Goal: Task Accomplishment & Management: Manage account settings

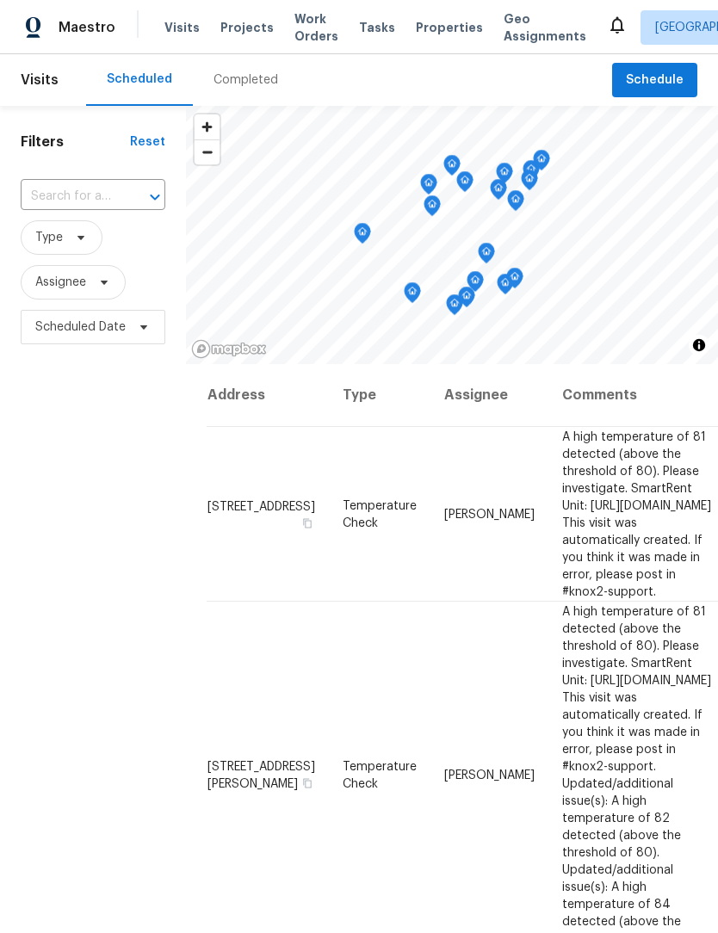
scroll to position [57, 0]
click at [254, 71] on div "Completed" at bounding box center [245, 79] width 65 height 17
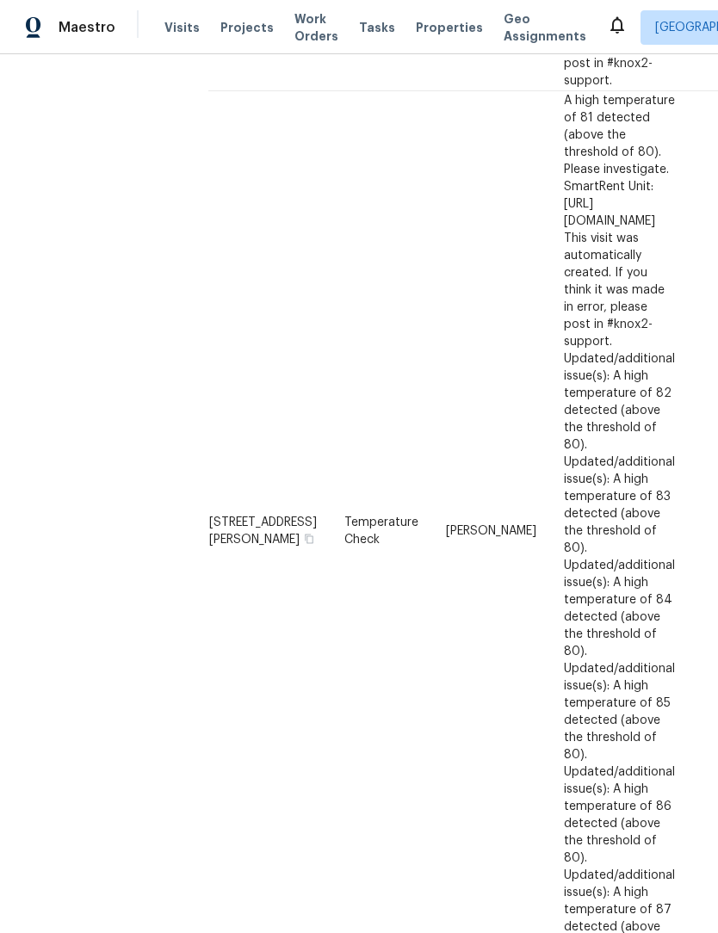
scroll to position [500, 3]
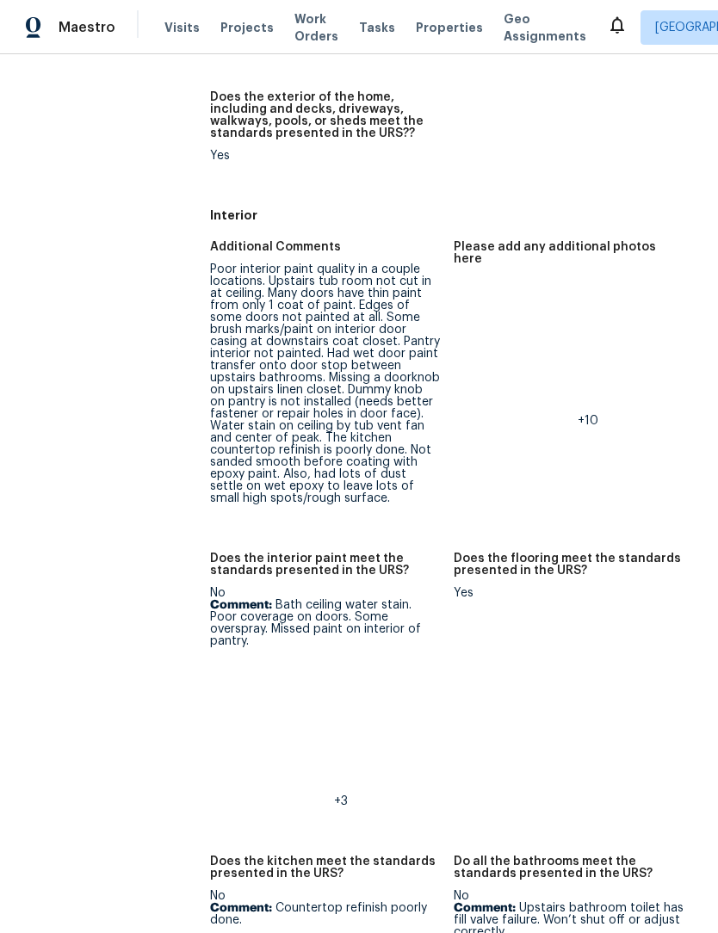
scroll to position [418, 0]
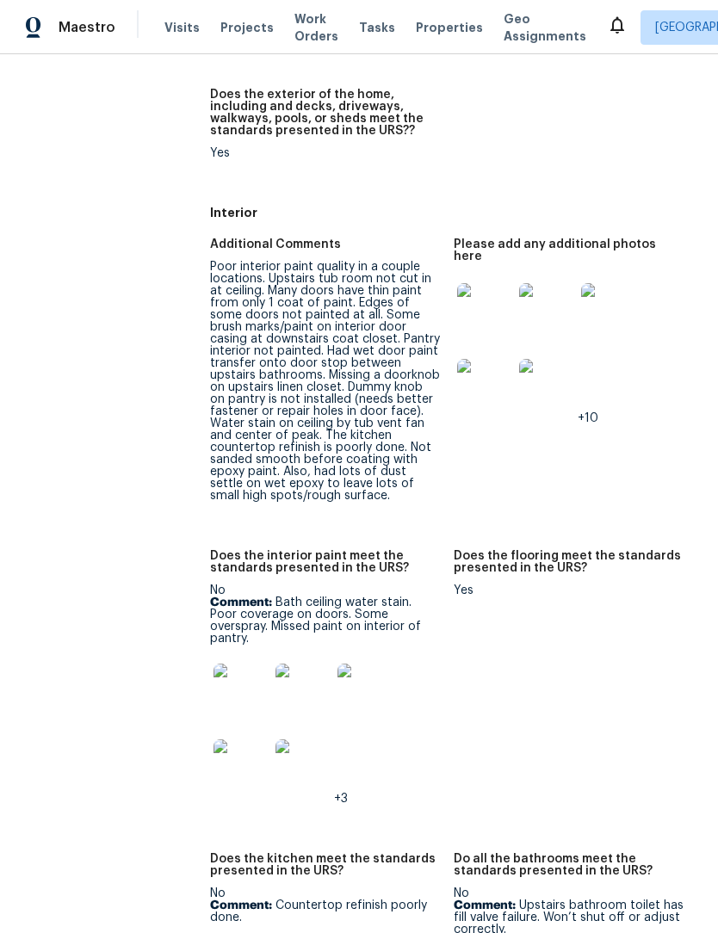
click at [484, 283] on img at bounding box center [484, 310] width 55 height 55
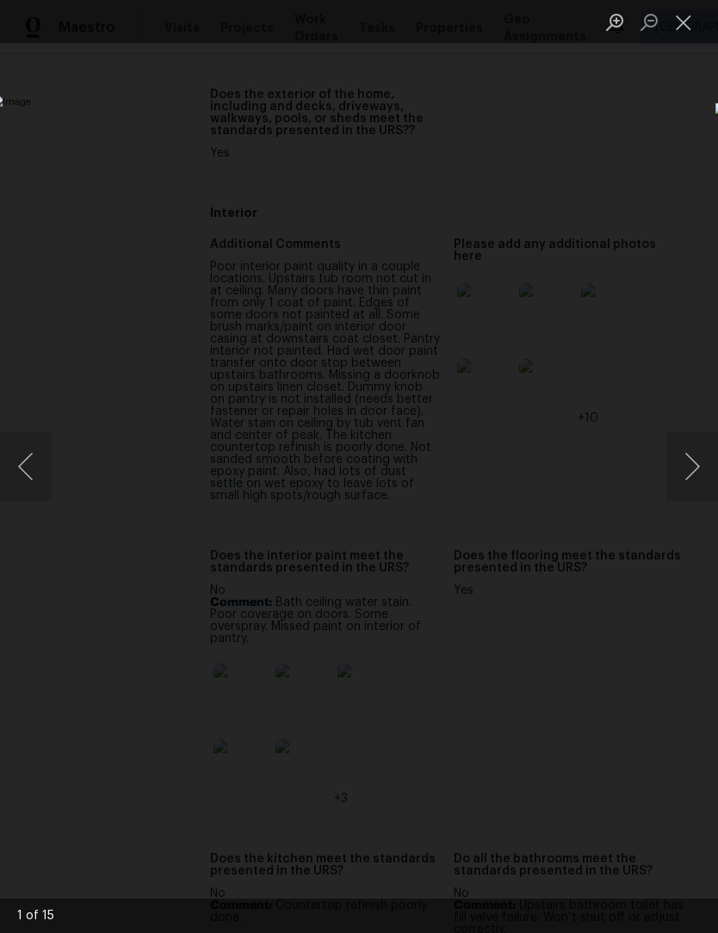
click at [689, 465] on button "Next image" at bounding box center [692, 466] width 52 height 69
click at [34, 467] on button "Previous image" at bounding box center [26, 466] width 52 height 69
click at [679, 28] on button "Close lightbox" at bounding box center [683, 22] width 34 height 30
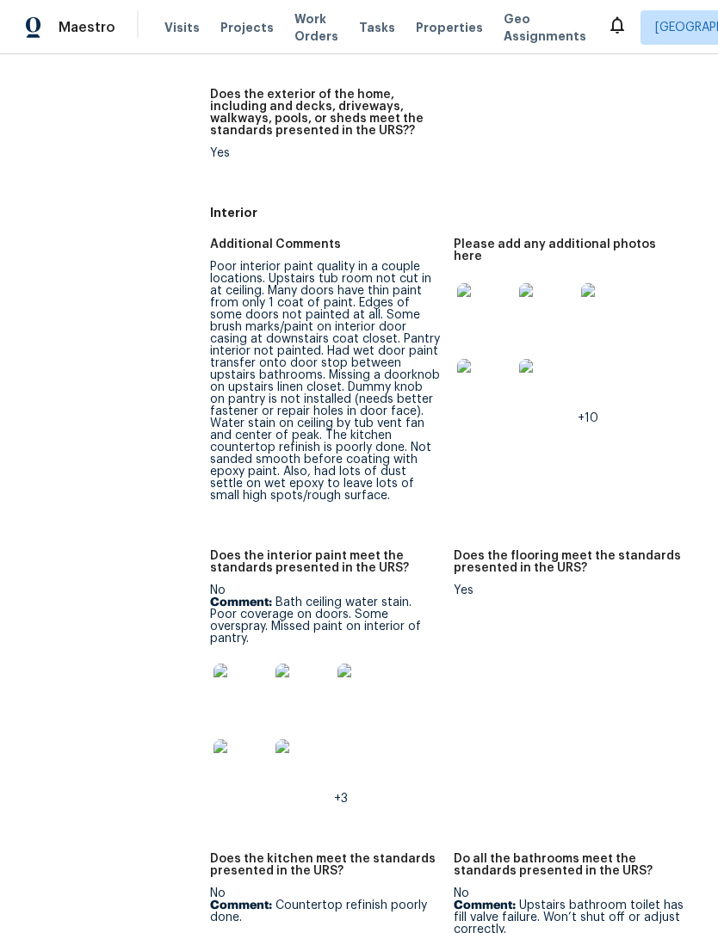
click at [238, 349] on div "Poor interior paint quality in a couple locations. Upstairs tub room not cut in…" at bounding box center [325, 381] width 230 height 241
click at [243, 393] on div "Poor interior paint quality in a couple locations. Upstairs tub room not cut in…" at bounding box center [325, 381] width 230 height 241
click at [493, 284] on img at bounding box center [484, 310] width 55 height 55
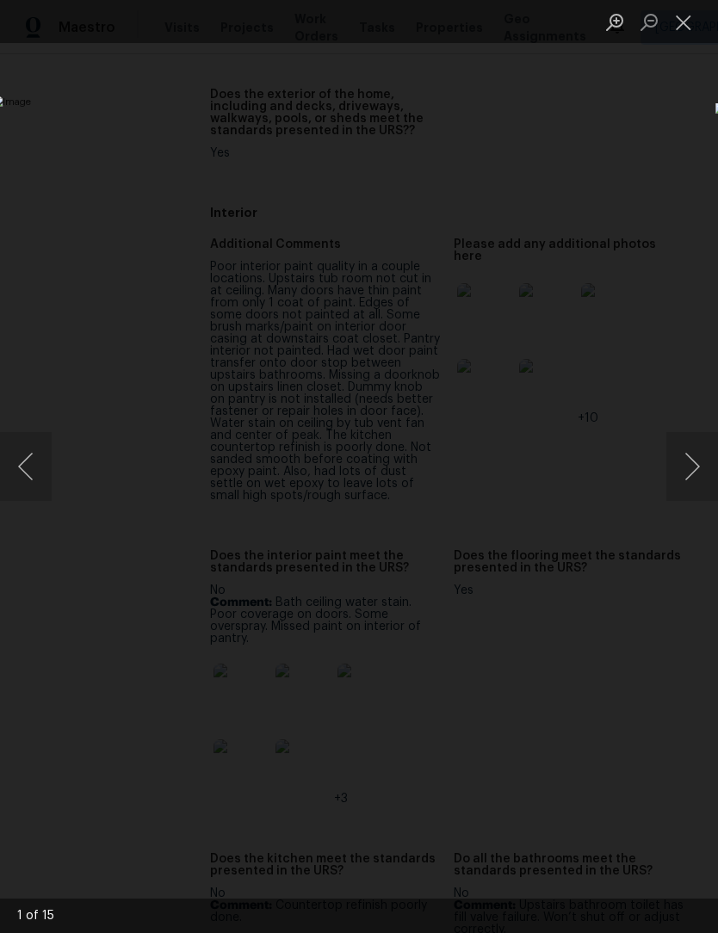
click at [692, 480] on button "Next image" at bounding box center [692, 466] width 52 height 69
click at [26, 452] on button "Previous image" at bounding box center [26, 466] width 52 height 69
click at [682, 474] on button "Next image" at bounding box center [692, 466] width 52 height 69
click at [683, 472] on button "Next image" at bounding box center [692, 466] width 52 height 69
click at [692, 473] on button "Next image" at bounding box center [692, 466] width 52 height 69
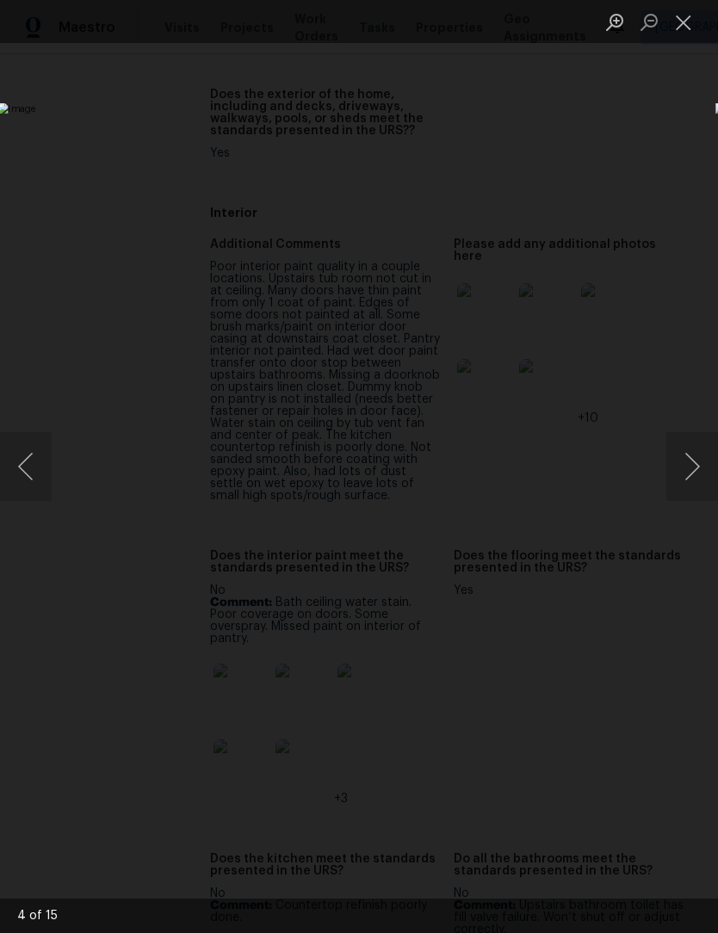
click at [22, 463] on button "Previous image" at bounding box center [26, 466] width 52 height 69
click at [693, 477] on button "Next image" at bounding box center [692, 466] width 52 height 69
click at [692, 475] on button "Next image" at bounding box center [692, 466] width 52 height 69
click at [688, 475] on button "Next image" at bounding box center [692, 466] width 52 height 69
click at [693, 475] on button "Next image" at bounding box center [692, 466] width 52 height 69
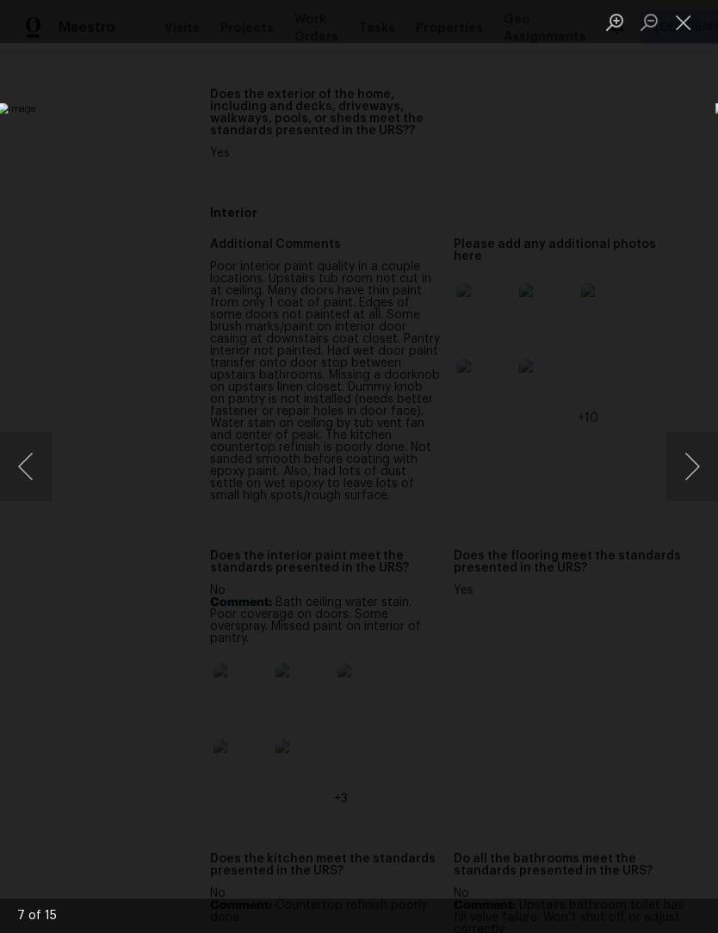
click at [678, 482] on button "Next image" at bounding box center [692, 466] width 52 height 69
click at [693, 473] on button "Next image" at bounding box center [692, 466] width 52 height 69
click at [693, 474] on button "Next image" at bounding box center [692, 466] width 52 height 69
click at [683, 23] on button "Close lightbox" at bounding box center [683, 22] width 34 height 30
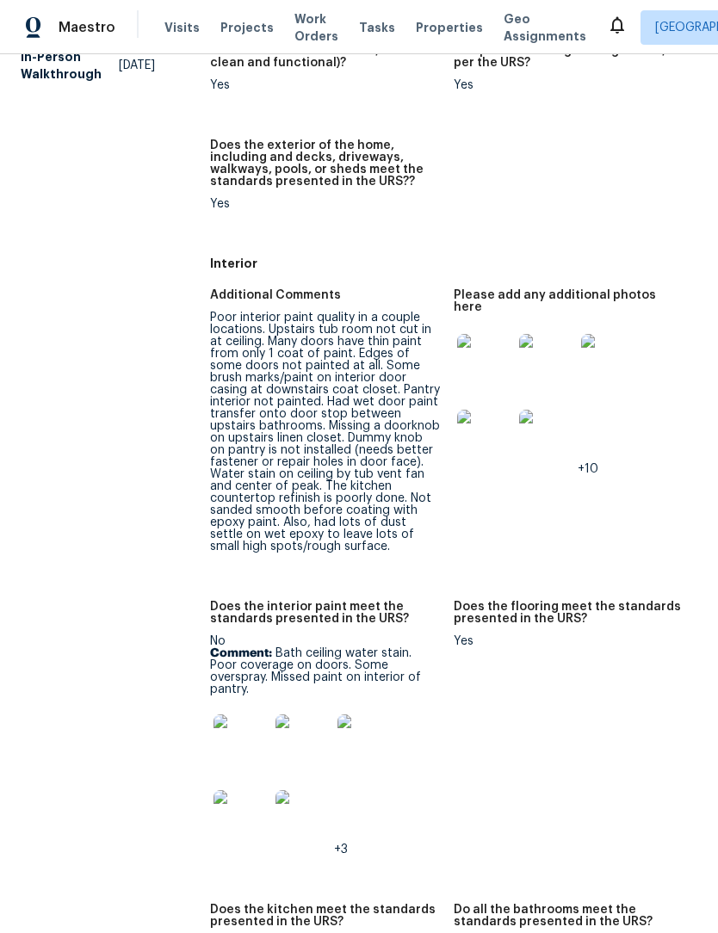
scroll to position [368, 0]
click at [486, 416] on img at bounding box center [484, 436] width 55 height 55
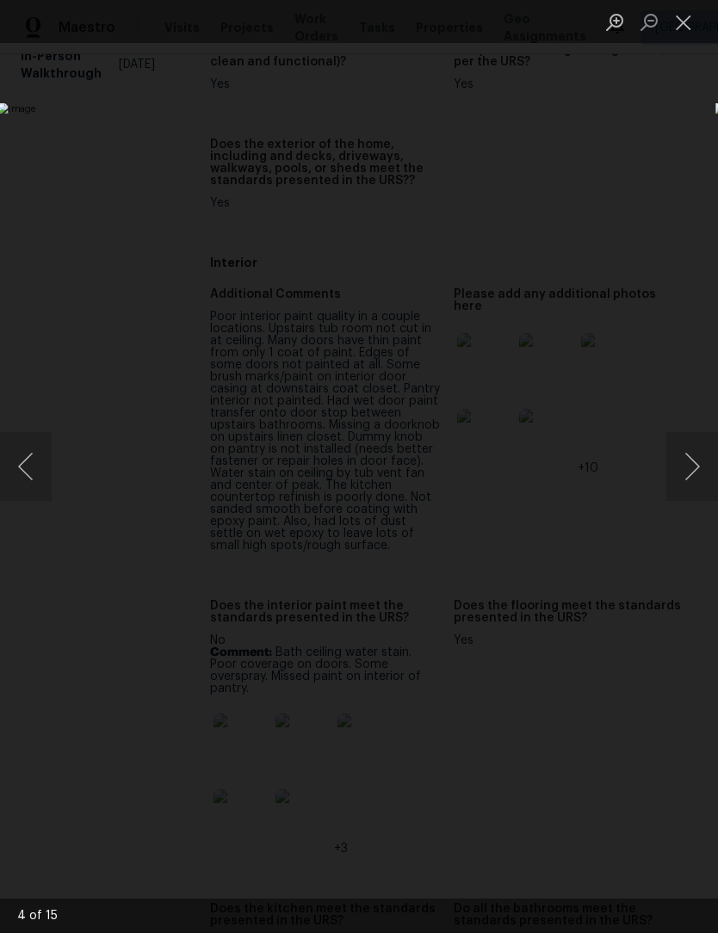
click at [697, 460] on button "Next image" at bounding box center [692, 466] width 52 height 69
click at [693, 481] on button "Next image" at bounding box center [692, 466] width 52 height 69
click at [693, 480] on button "Next image" at bounding box center [692, 466] width 52 height 69
click at [690, 479] on button "Next image" at bounding box center [692, 466] width 52 height 69
click at [689, 479] on button "Next image" at bounding box center [692, 466] width 52 height 69
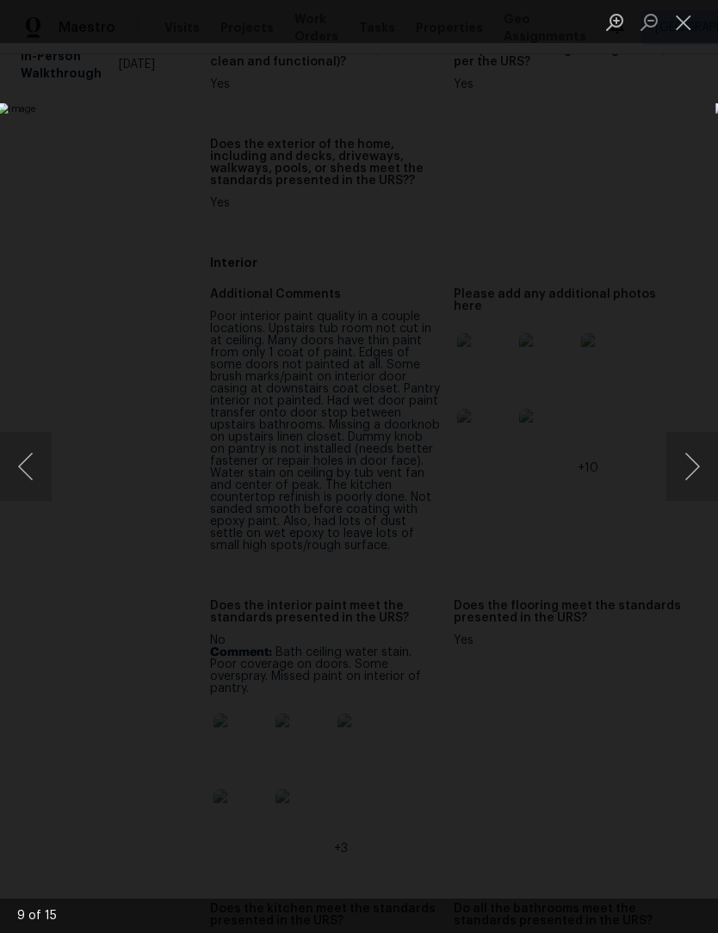
click at [691, 478] on button "Next image" at bounding box center [692, 466] width 52 height 69
click at [687, 486] on button "Next image" at bounding box center [692, 466] width 52 height 69
click at [687, 488] on button "Next image" at bounding box center [692, 466] width 52 height 69
click at [691, 472] on button "Next image" at bounding box center [692, 466] width 52 height 69
click at [690, 477] on button "Next image" at bounding box center [692, 466] width 52 height 69
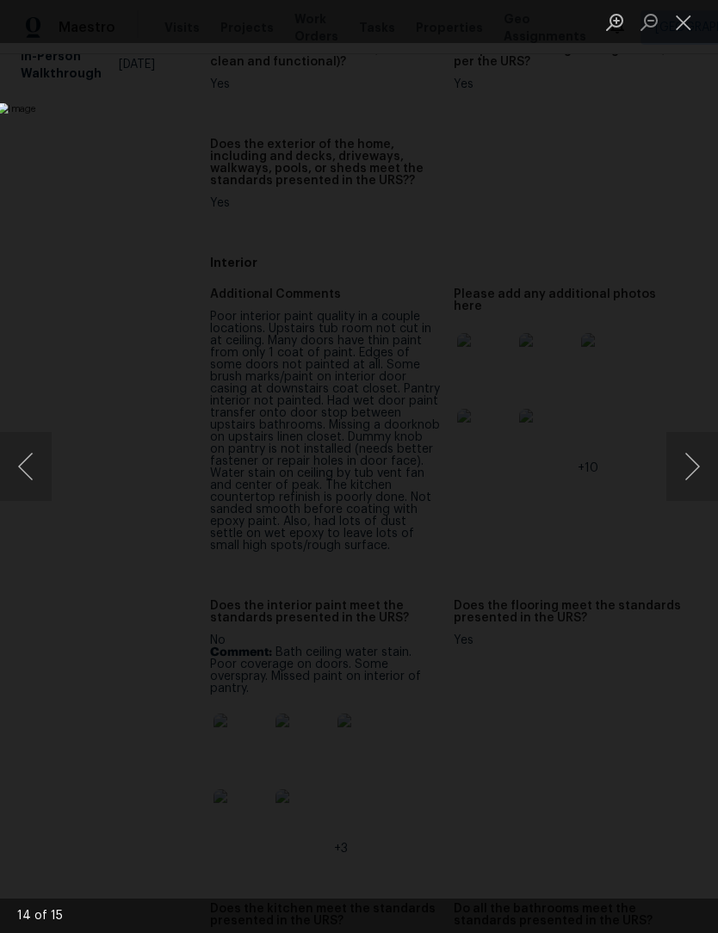
click at [682, 476] on button "Next image" at bounding box center [692, 466] width 52 height 69
click at [24, 474] on button "Previous image" at bounding box center [26, 466] width 52 height 69
click at [28, 471] on button "Previous image" at bounding box center [26, 466] width 52 height 69
click at [25, 469] on button "Previous image" at bounding box center [26, 466] width 52 height 69
click at [696, 463] on button "Next image" at bounding box center [692, 466] width 52 height 69
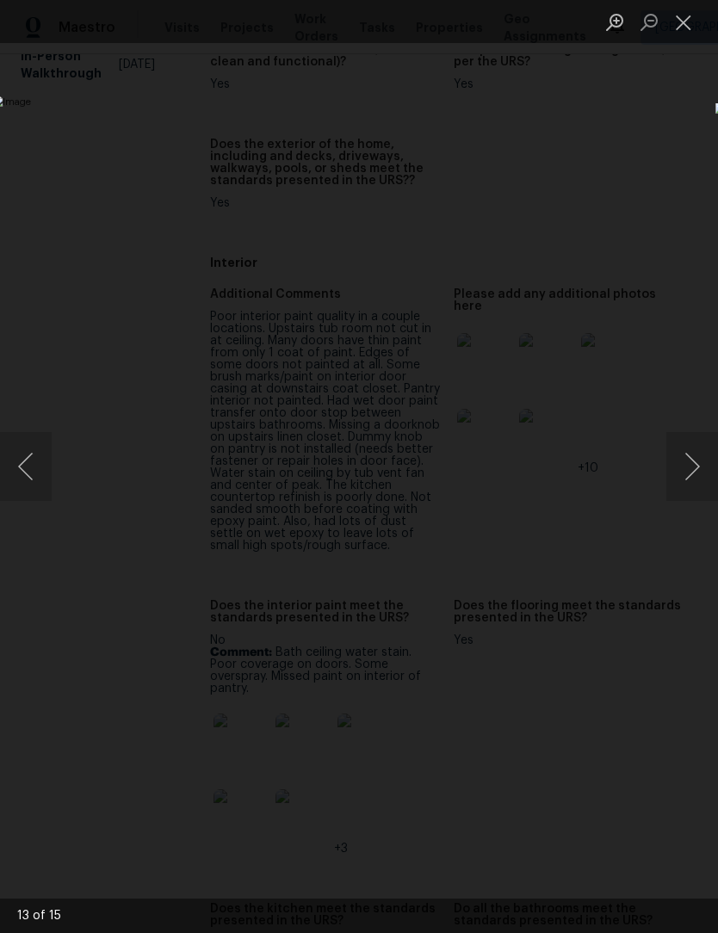
click at [696, 462] on button "Next image" at bounding box center [692, 466] width 52 height 69
click at [31, 468] on button "Previous image" at bounding box center [26, 466] width 52 height 69
click at [27, 479] on button "Previous image" at bounding box center [26, 466] width 52 height 69
click at [684, 21] on button "Close lightbox" at bounding box center [683, 22] width 34 height 30
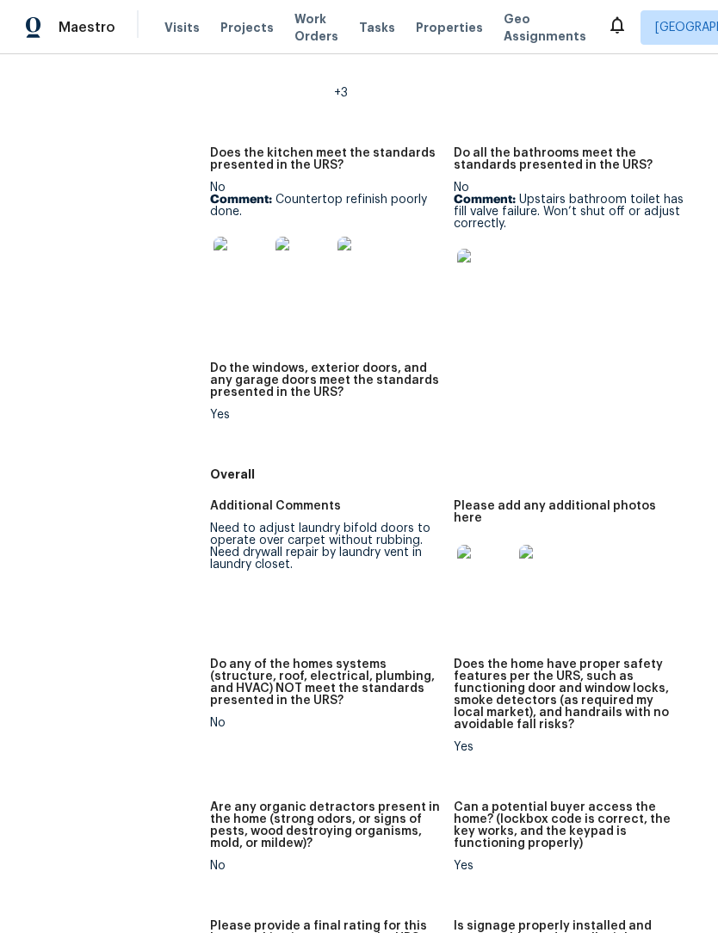
scroll to position [1173, 0]
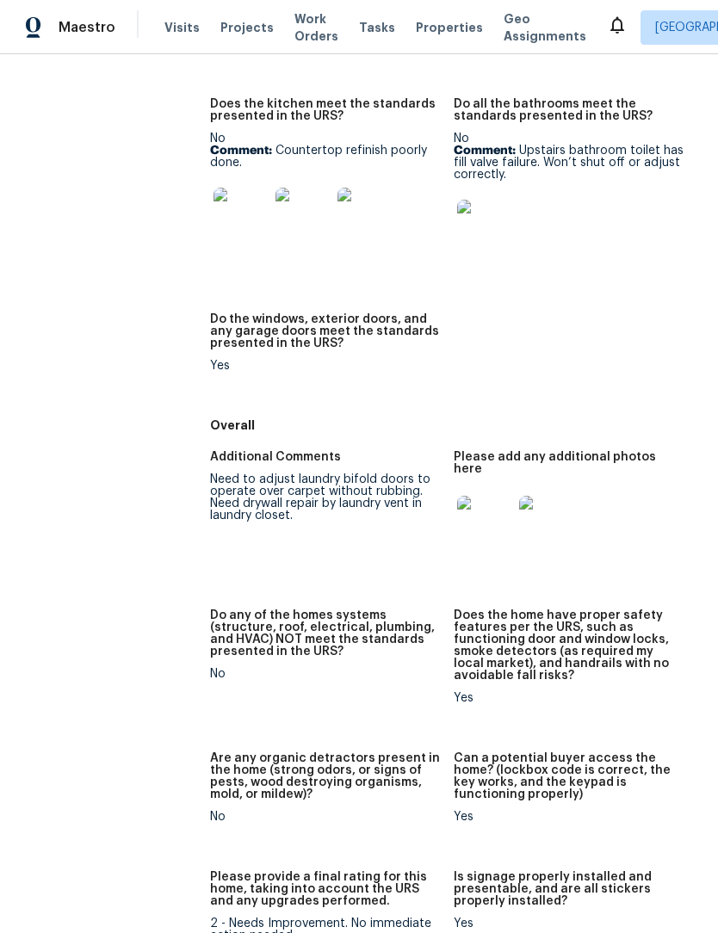
click at [262, 526] on figure "Additional Comments Need to adjust laundry bifold doors to operate over carpet …" at bounding box center [332, 520] width 244 height 138
click at [478, 498] on img at bounding box center [484, 523] width 55 height 55
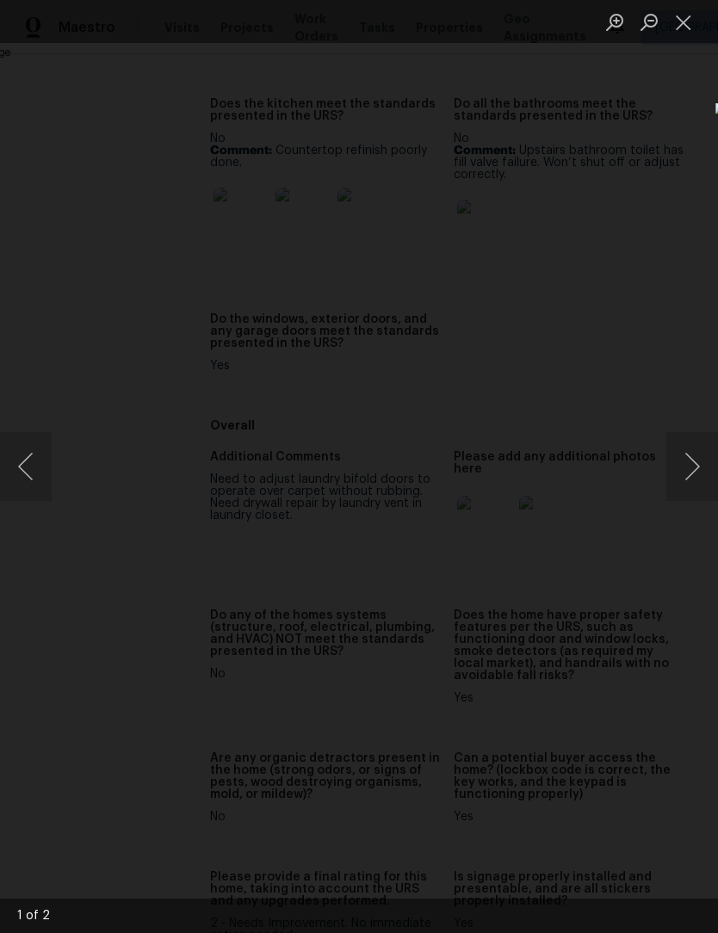
click at [688, 471] on button "Next image" at bounding box center [692, 466] width 52 height 69
click at [28, 467] on button "Previous image" at bounding box center [26, 466] width 52 height 69
click at [684, 29] on button "Close lightbox" at bounding box center [683, 22] width 34 height 30
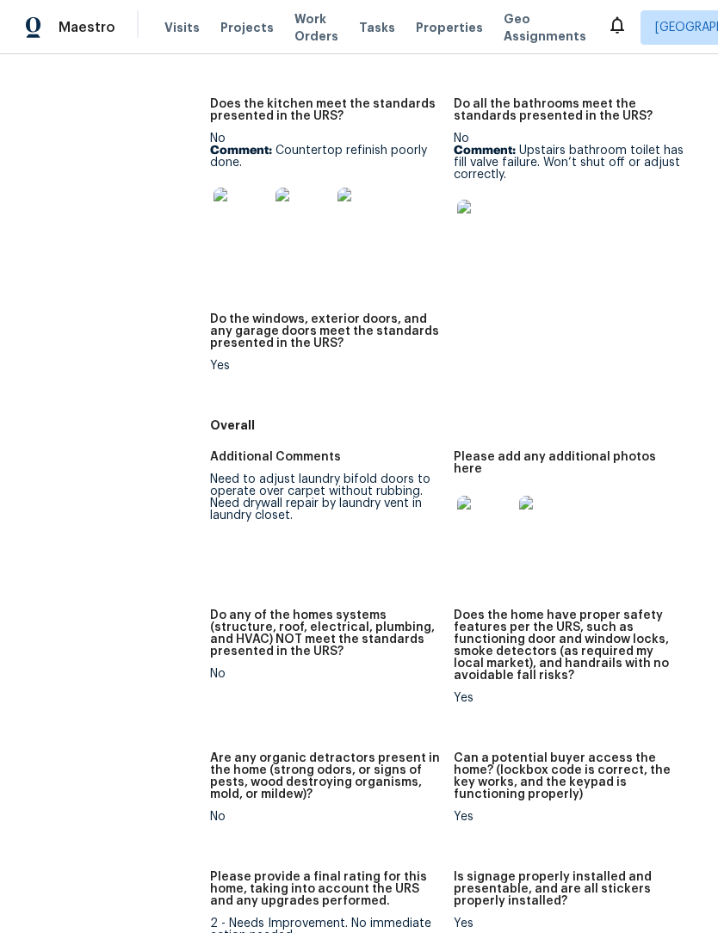
click at [472, 219] on img at bounding box center [484, 227] width 55 height 55
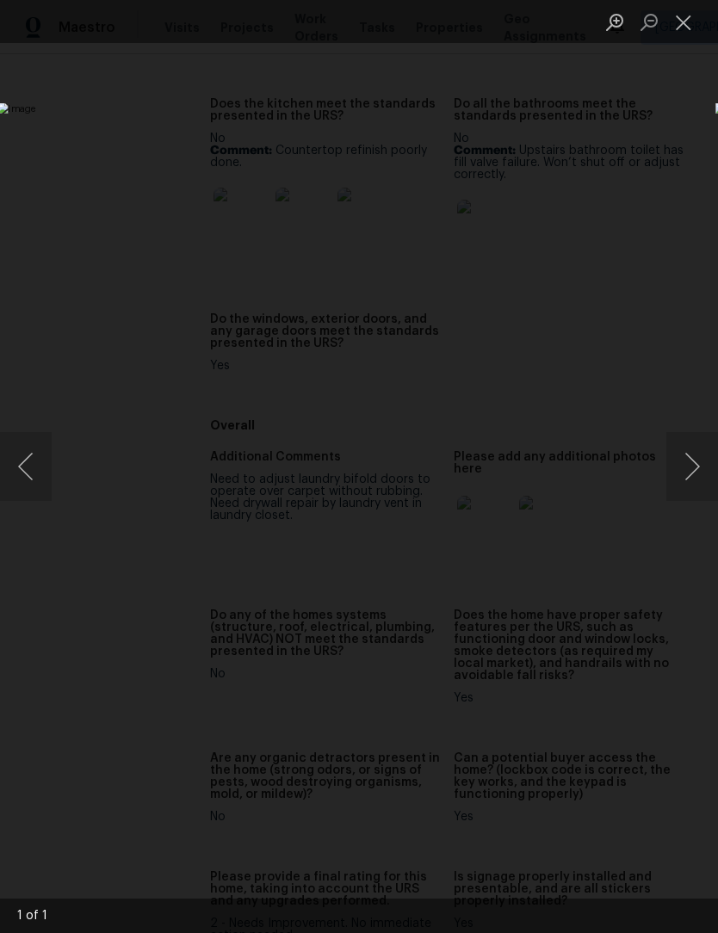
click at [680, 21] on button "Close lightbox" at bounding box center [683, 22] width 34 height 30
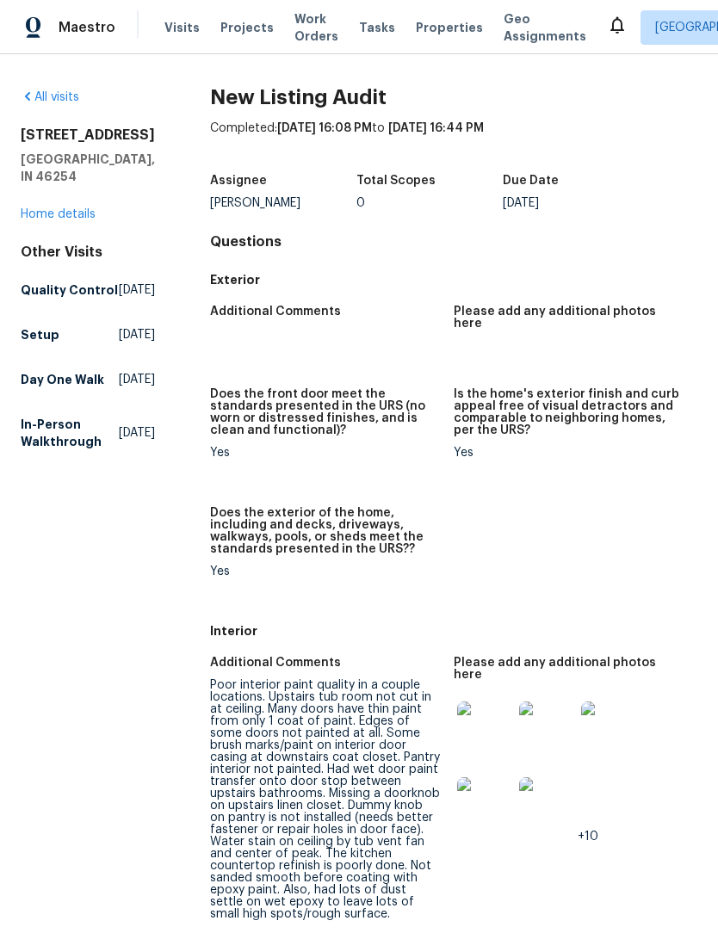
scroll to position [0, 0]
click at [184, 31] on span "Visits" at bounding box center [181, 27] width 35 height 17
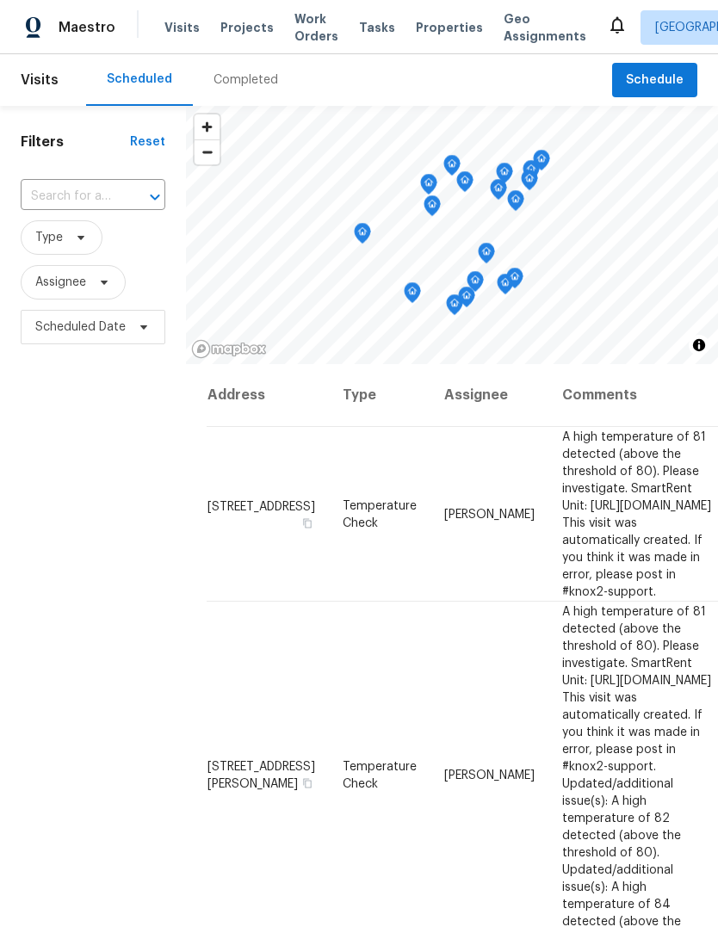
click at [318, 29] on span "Work Orders" at bounding box center [316, 27] width 44 height 34
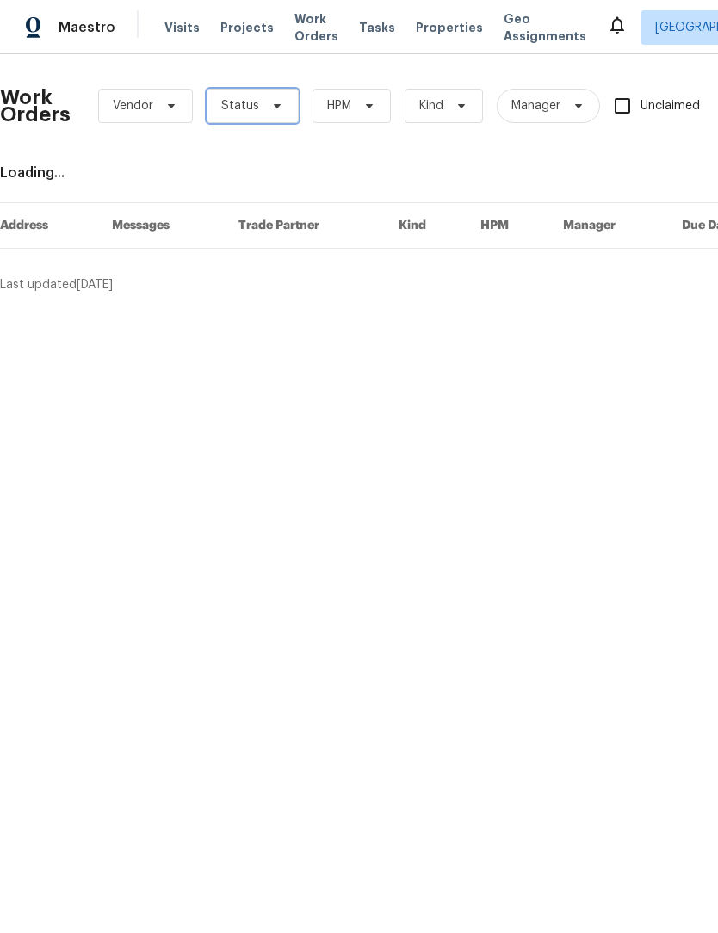
click at [253, 121] on span "Status" at bounding box center [253, 106] width 92 height 34
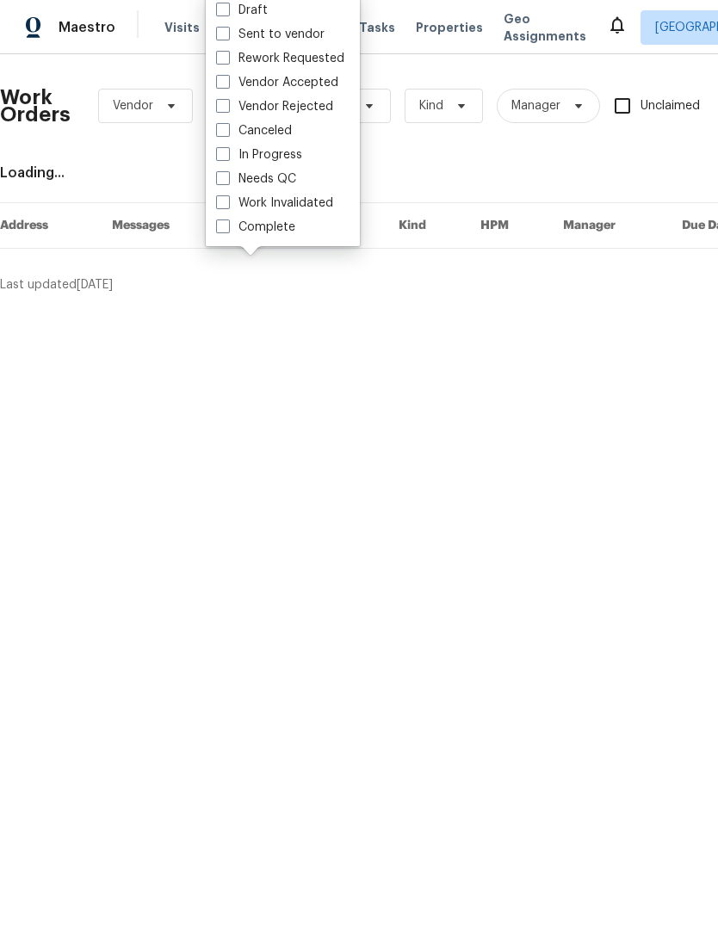
click at [285, 186] on label "Needs QC" at bounding box center [256, 178] width 80 height 17
click at [227, 182] on input "Needs QC" at bounding box center [221, 175] width 11 height 11
checkbox input "true"
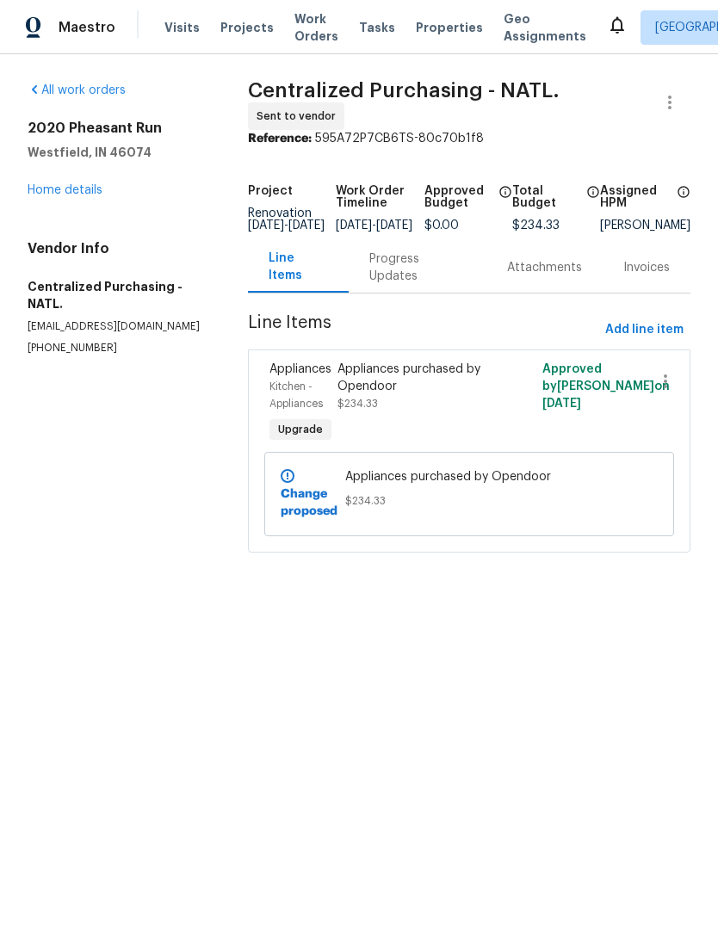
click at [63, 191] on link "Home details" at bounding box center [65, 190] width 75 height 12
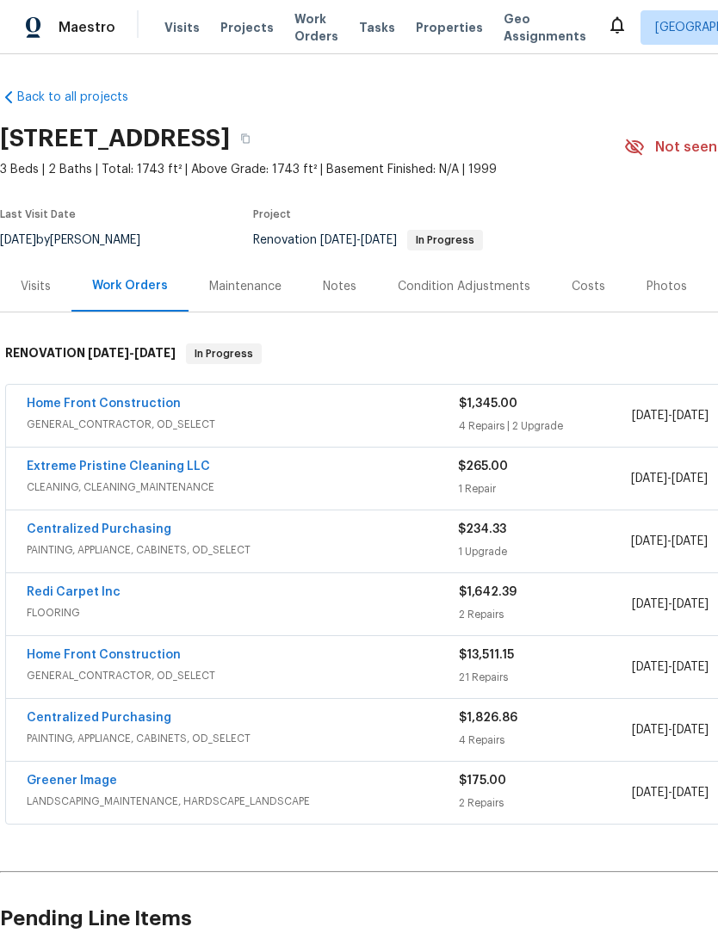
click at [66, 469] on link "Extreme Pristine Cleaning LLC" at bounding box center [118, 466] width 183 height 12
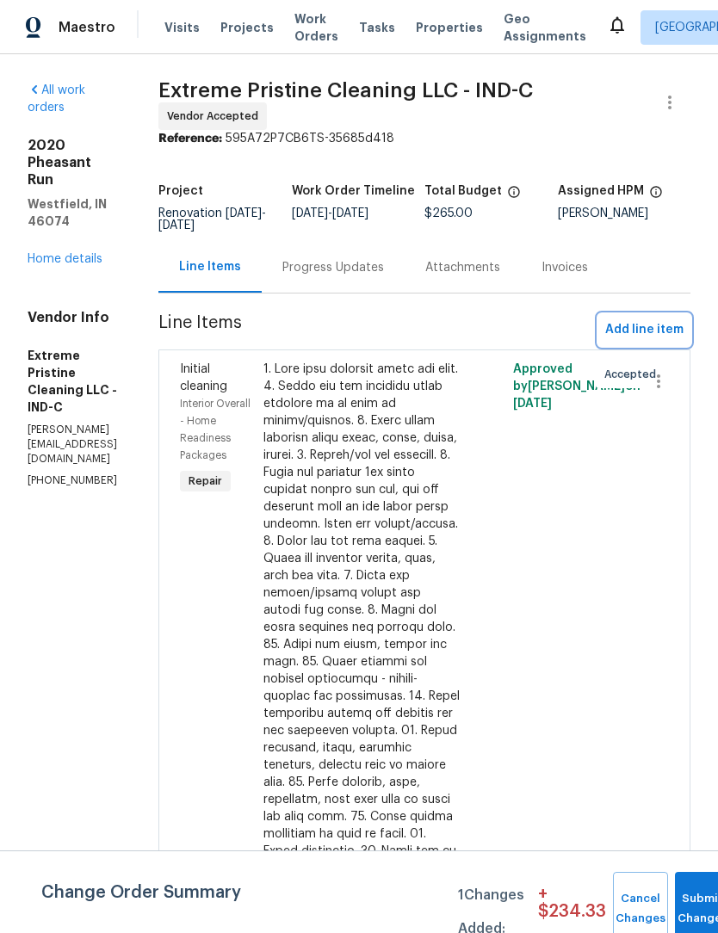
click at [636, 341] on span "Add line item" at bounding box center [644, 330] width 78 height 22
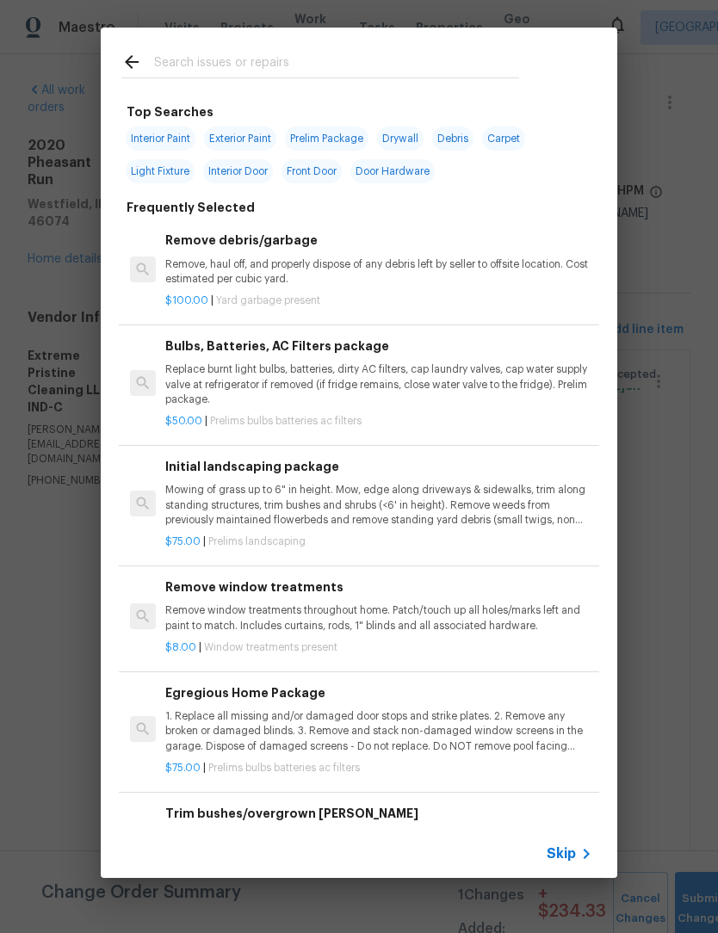
click at [265, 57] on input "text" at bounding box center [336, 65] width 365 height 26
click at [28, 171] on div "Top Searches Interior Paint Exterior Paint Prelim Package Drywall Debris Carpet…" at bounding box center [359, 452] width 718 height 905
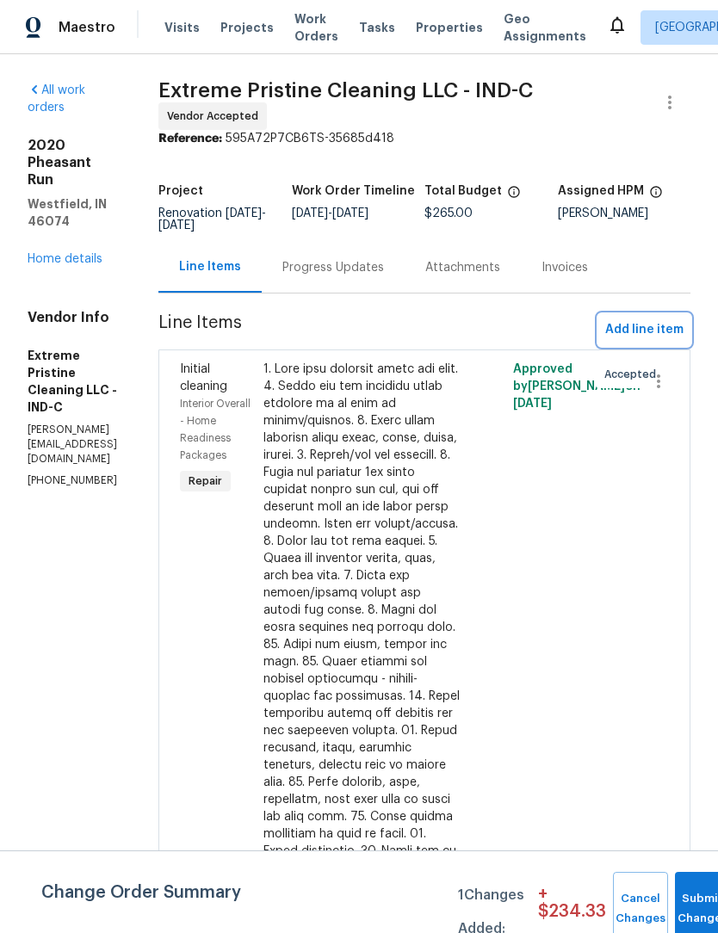
click at [653, 341] on span "Add line item" at bounding box center [644, 330] width 78 height 22
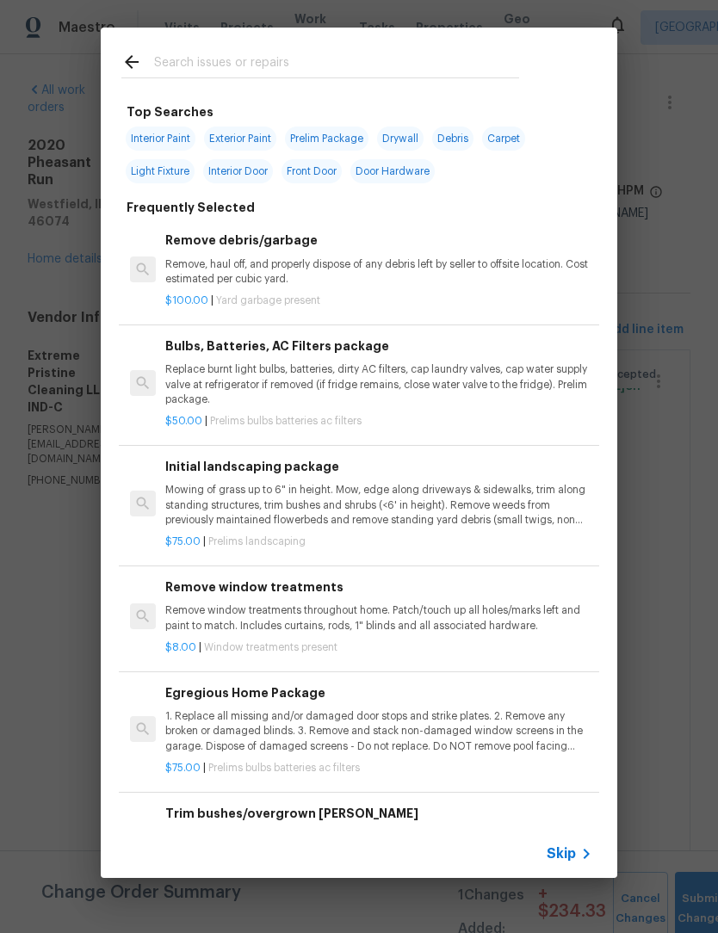
click at [267, 61] on input "text" at bounding box center [336, 65] width 365 height 26
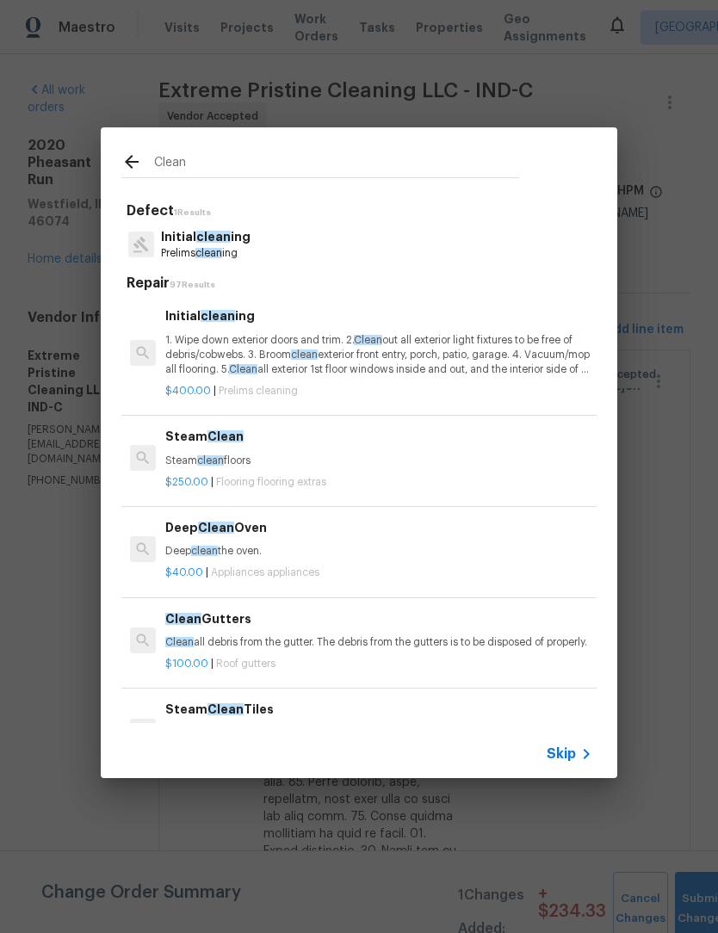
scroll to position [-8, -1]
click at [185, 164] on input "Clean" at bounding box center [336, 164] width 365 height 26
type input "C"
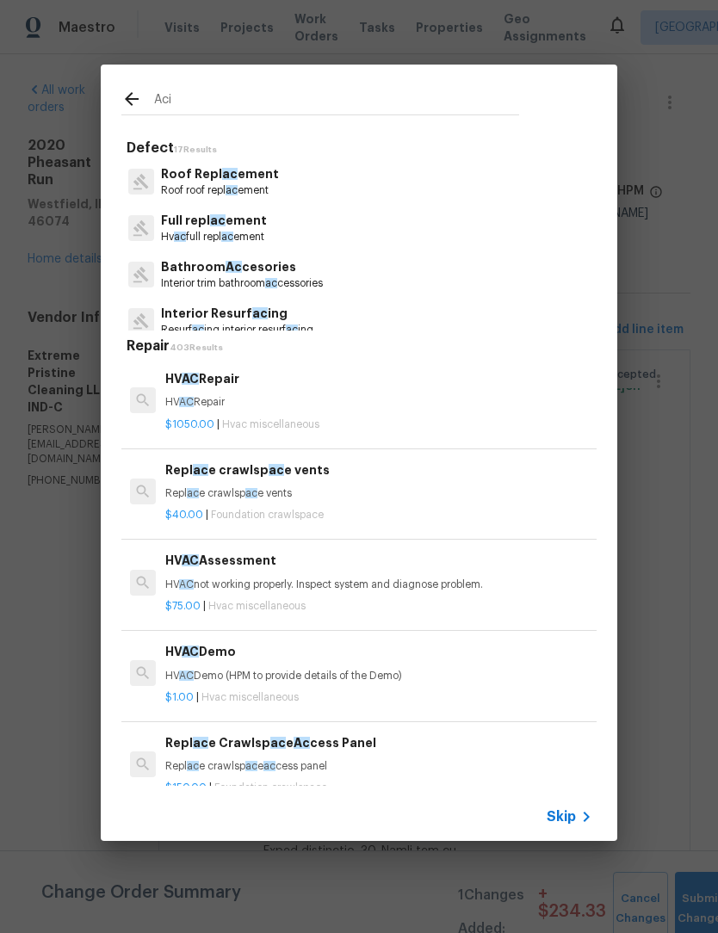
type input "Acid"
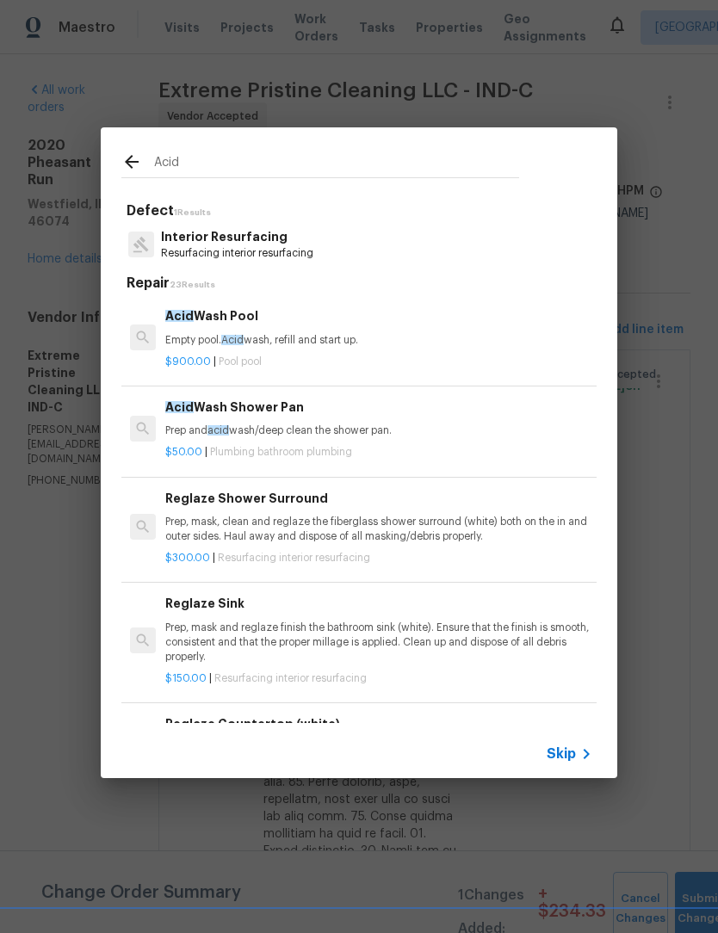
click at [175, 435] on p "Prep and acid wash/deep clean the shower pan." at bounding box center [378, 430] width 427 height 15
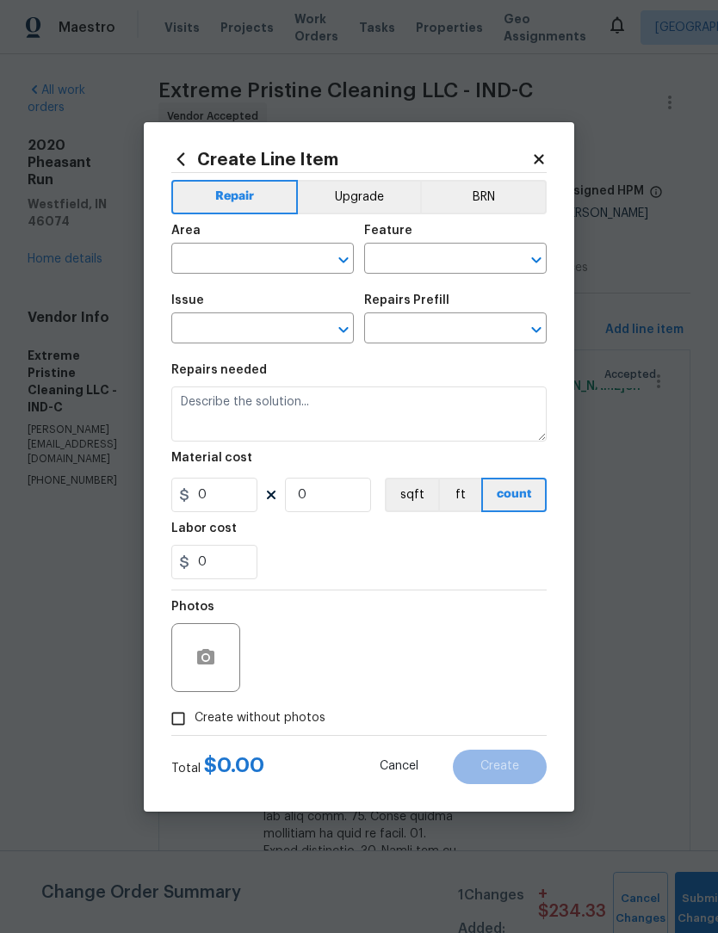
type input "Plumbing"
type input "Bathroom Plumbing"
type textarea "Prep and acid wash/deep clean the shower pan."
type input "1"
type input "Acid Wash Shower Pan $50.00"
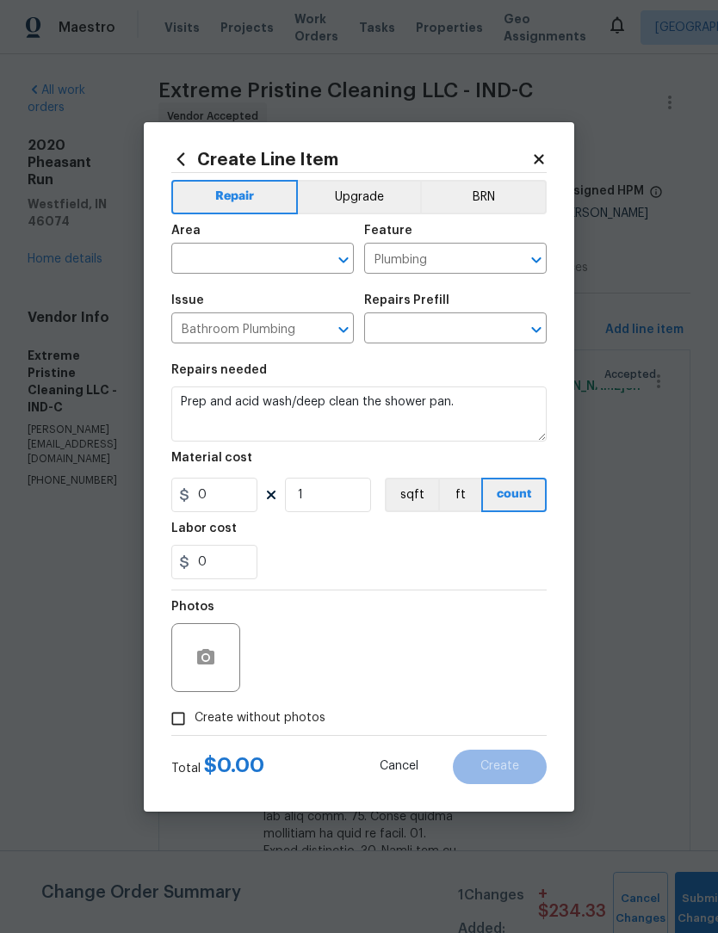
type input "50"
click at [197, 256] on input "text" at bounding box center [238, 260] width 134 height 27
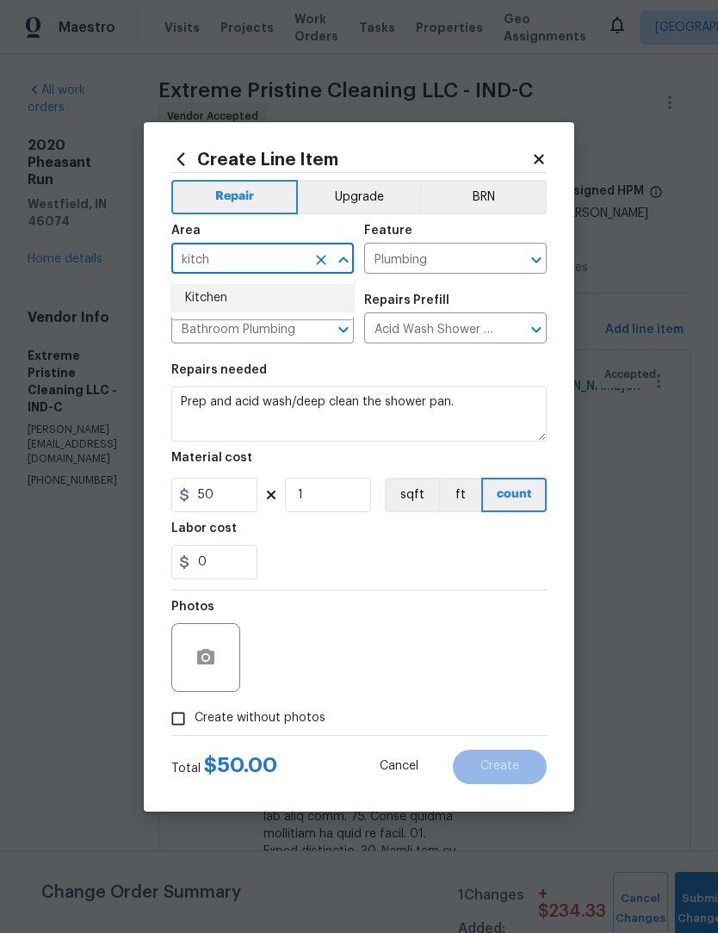
click at [197, 292] on li "Kitchen" at bounding box center [262, 298] width 182 height 28
type input "Kitchen"
click at [453, 255] on input "Plumbing" at bounding box center [431, 260] width 134 height 27
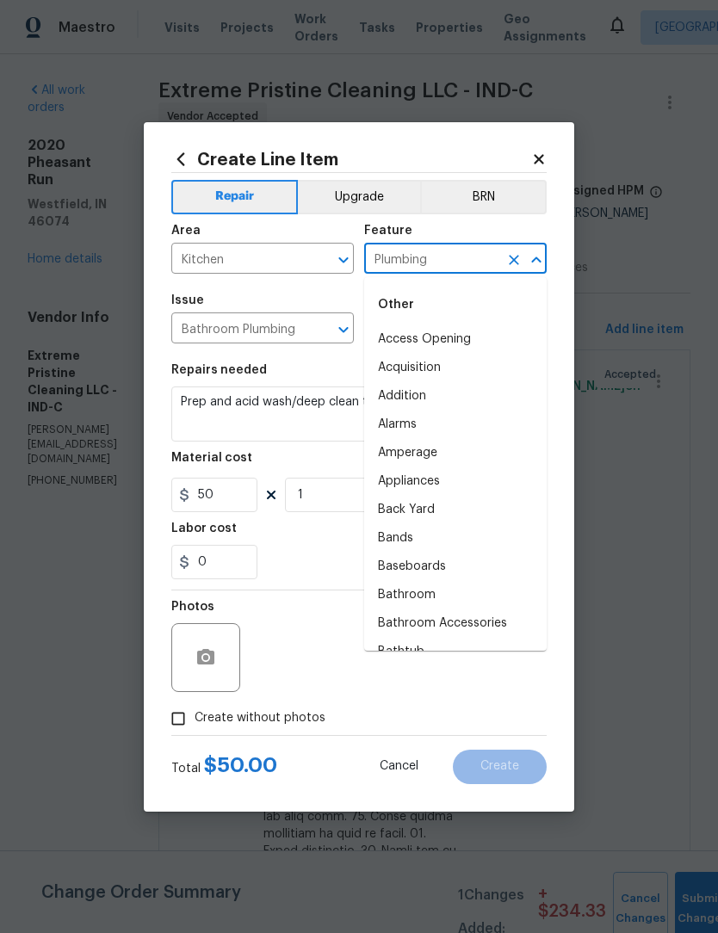
type input "f"
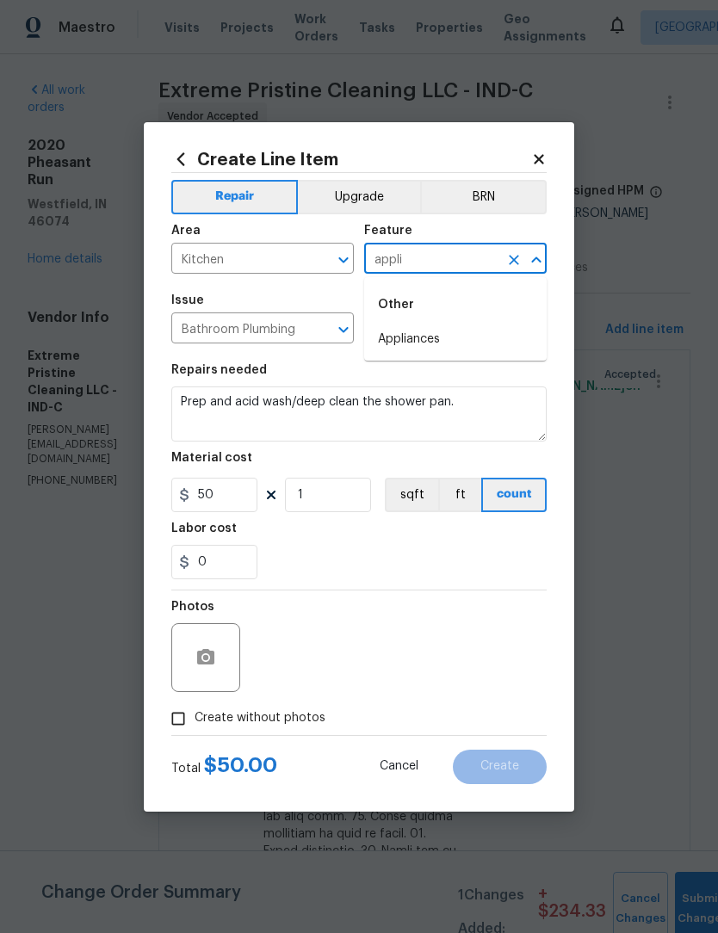
click at [458, 353] on li "Appliances" at bounding box center [455, 339] width 182 height 28
type input "Appliances"
click at [458, 353] on div "Issue Bathroom Plumbing ​ Repairs Prefill Acid Wash Shower Pan $50.00 ​" at bounding box center [358, 319] width 375 height 70
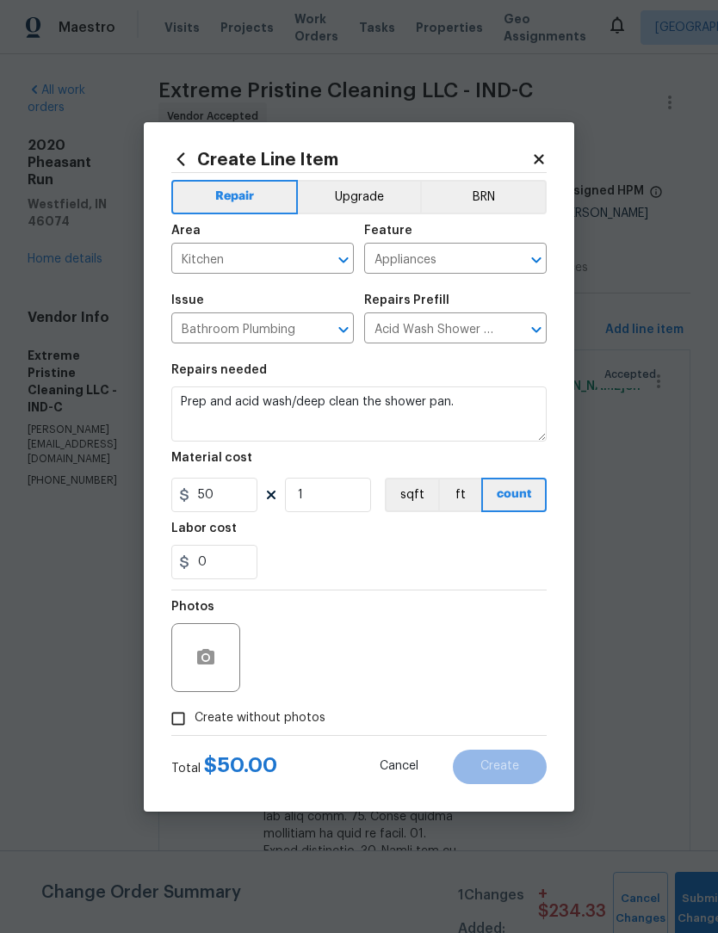
click at [200, 330] on input "Bathroom Plumbing" at bounding box center [238, 330] width 134 height 27
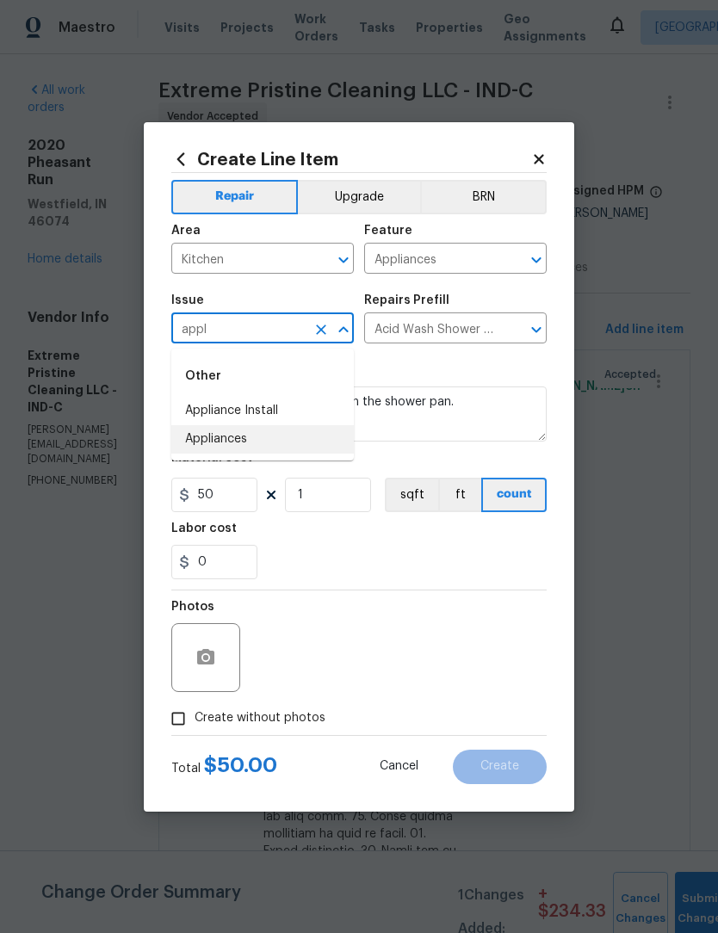
click at [197, 449] on li "Appliances" at bounding box center [262, 439] width 182 height 28
type input "Appliances"
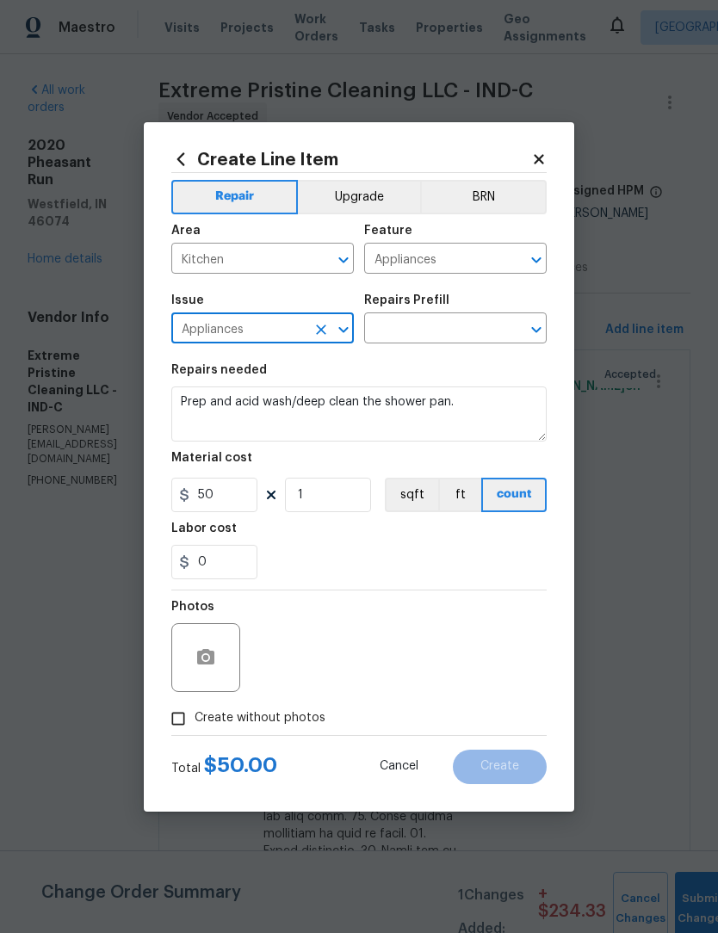
click at [459, 330] on input "text" at bounding box center [431, 330] width 134 height 27
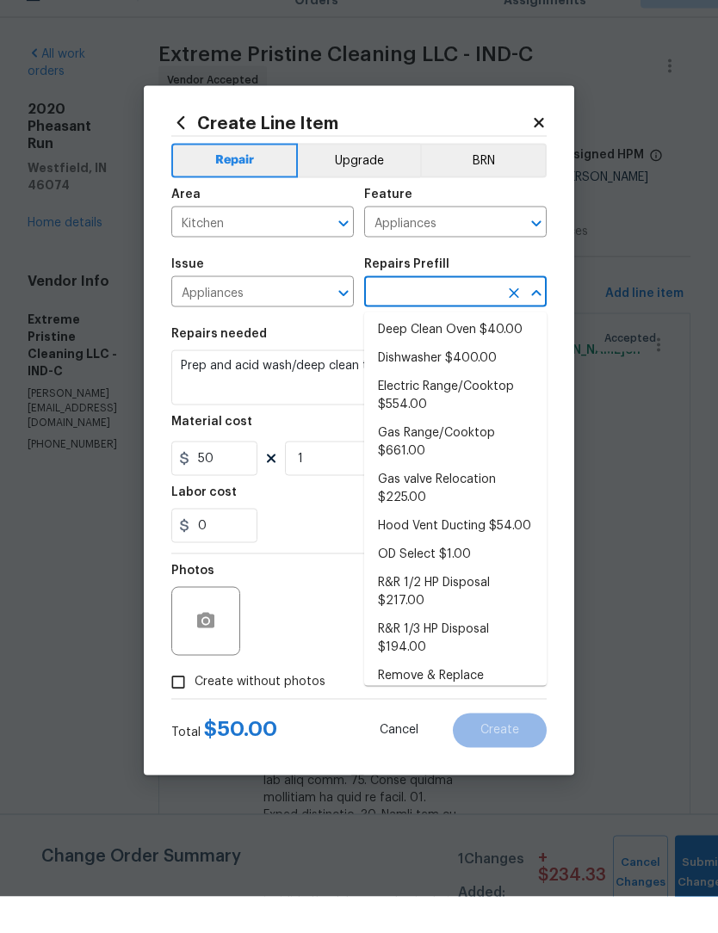
scroll to position [77, 0]
click at [502, 353] on li "Deep Clean Oven $40.00" at bounding box center [455, 367] width 182 height 28
type input "Deep Clean Oven $40.00"
type textarea "Deep clean the oven."
type input "Deep Clean Oven $40.00"
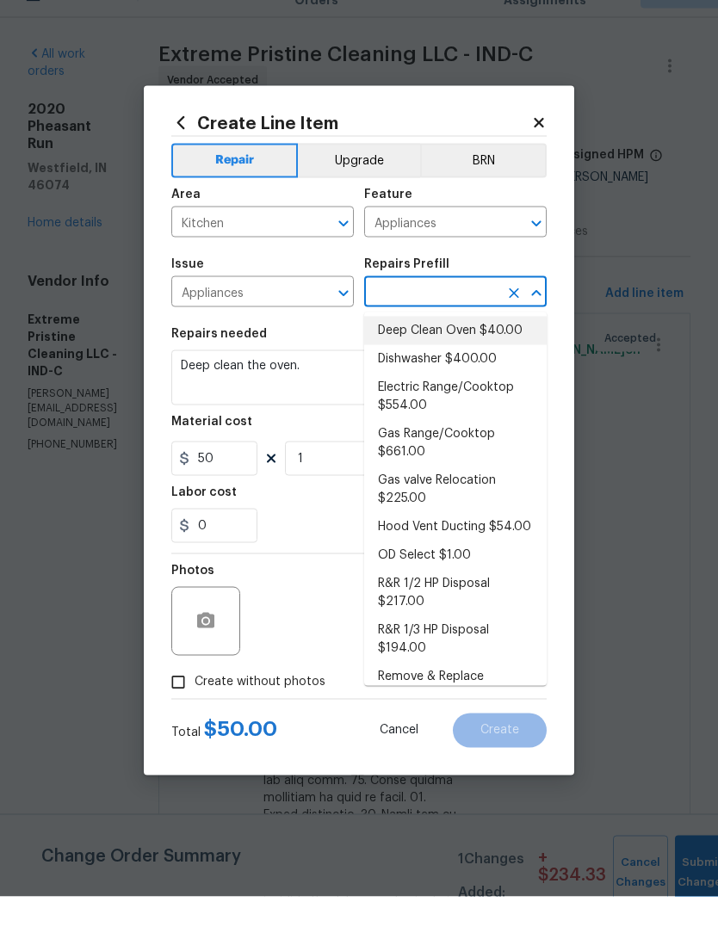
type input "40"
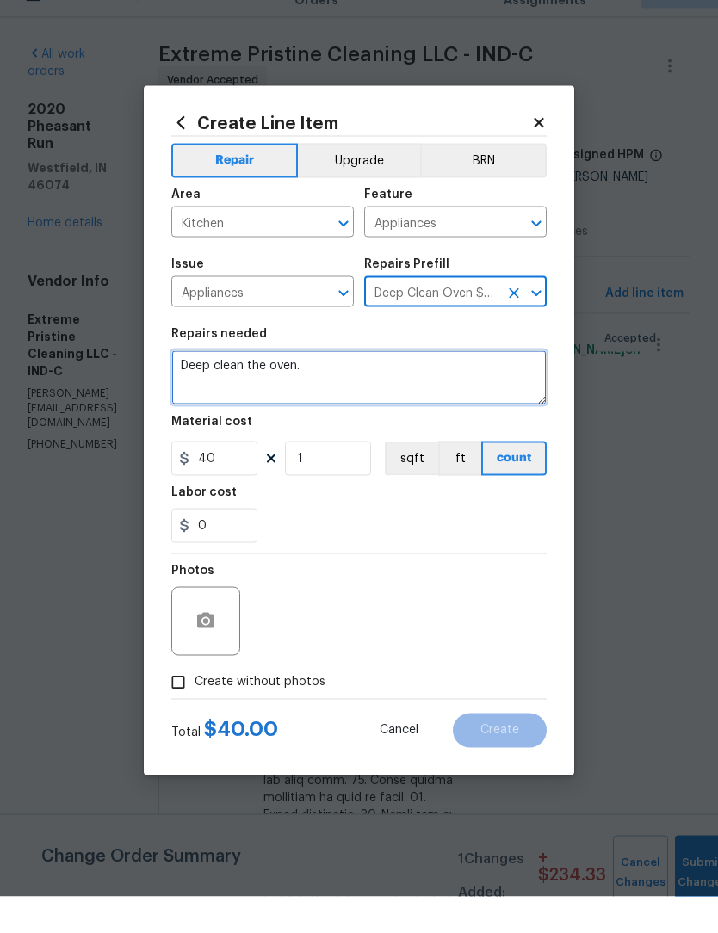
click at [289, 386] on textarea "Deep clean the oven." at bounding box center [358, 413] width 375 height 55
type textarea "Deep clean the fridge."
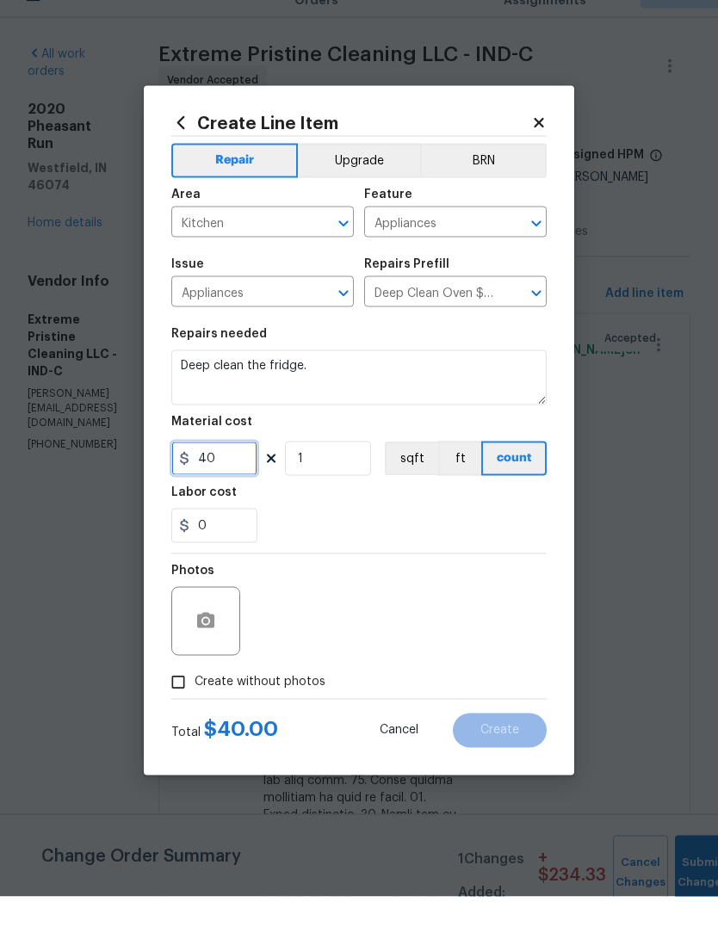
click at [213, 478] on input "40" at bounding box center [214, 495] width 86 height 34
type input "50"
click at [463, 545] on div "0" at bounding box center [358, 562] width 375 height 34
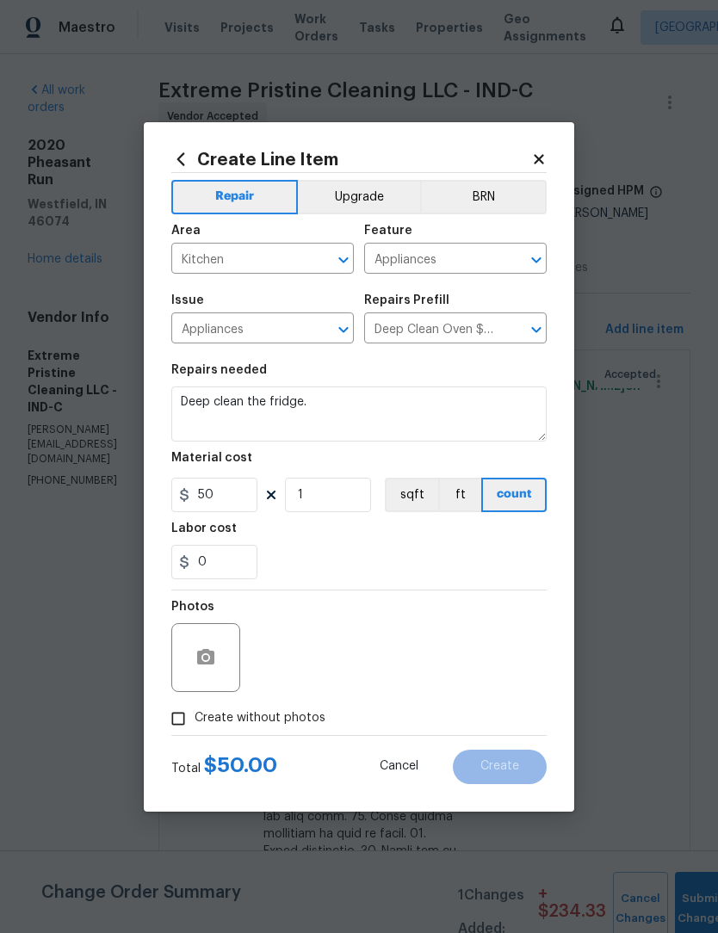
click at [179, 723] on input "Create without photos" at bounding box center [178, 718] width 33 height 33
checkbox input "true"
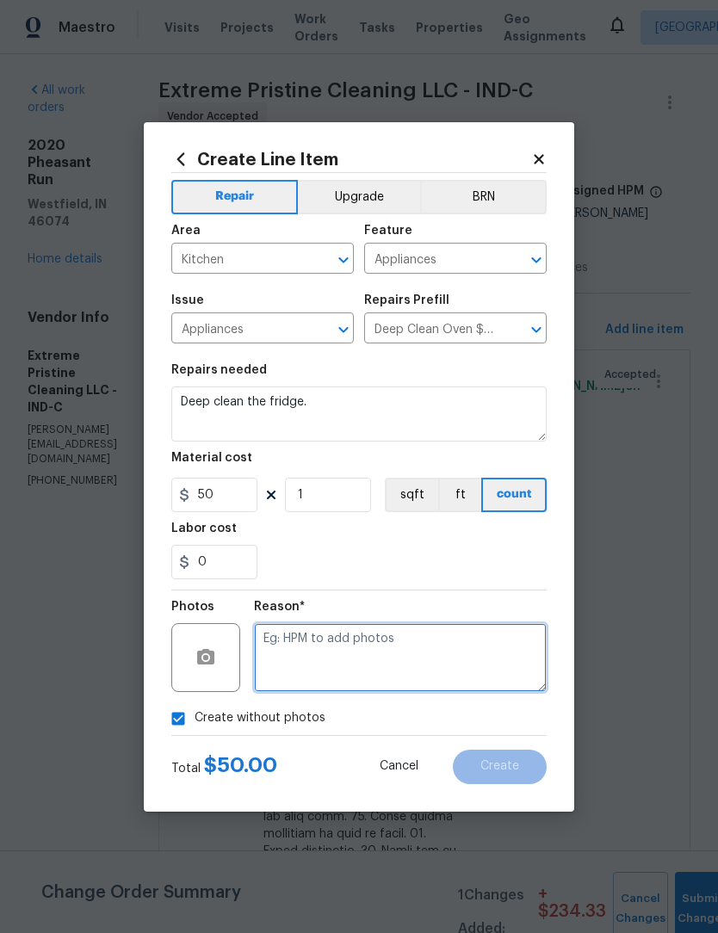
click at [413, 661] on textarea at bounding box center [400, 657] width 293 height 69
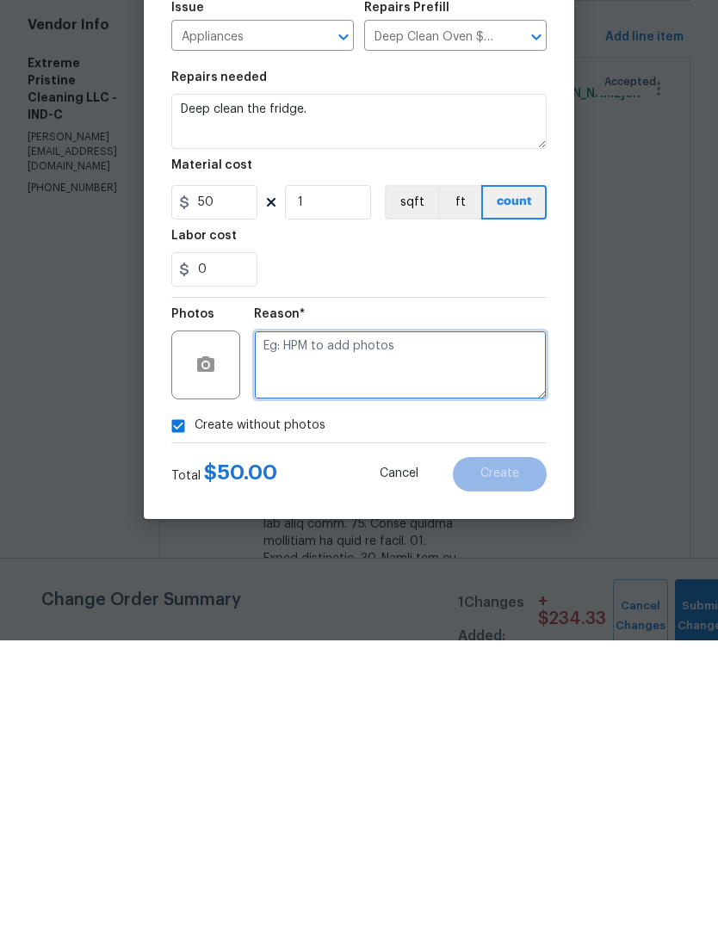
type textarea "."
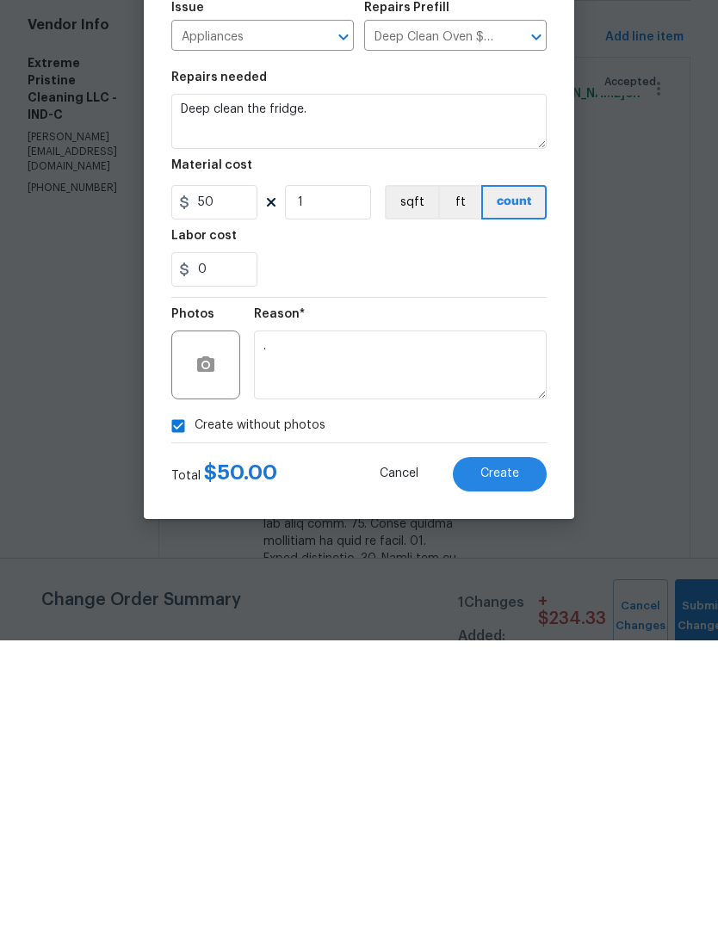
click at [179, 702] on input "Create without photos" at bounding box center [178, 718] width 33 height 33
checkbox input "false"
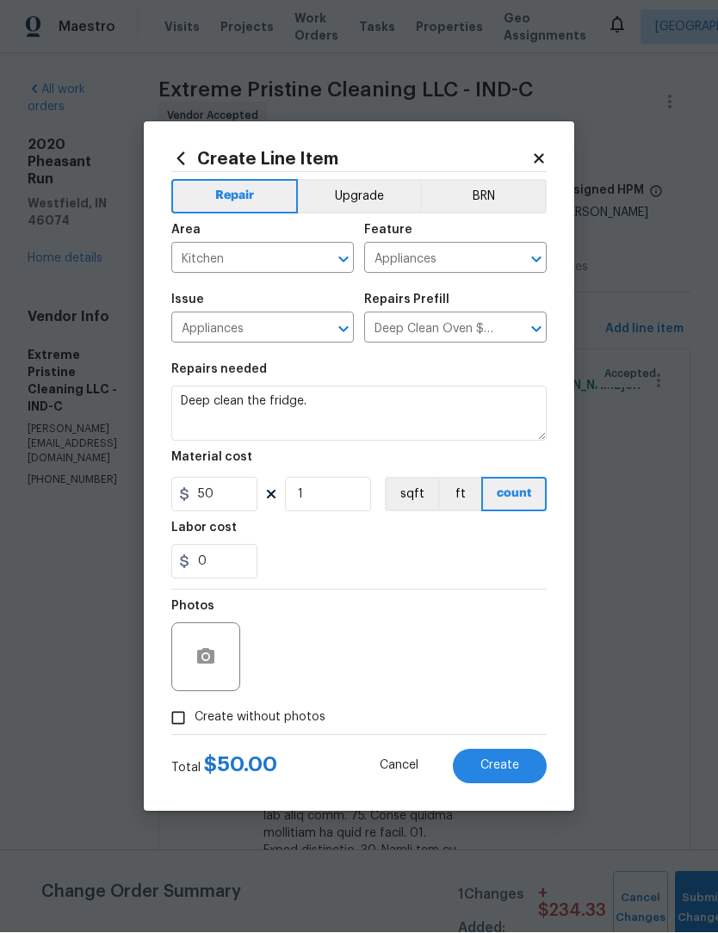
click at [510, 768] on span "Create" at bounding box center [499, 766] width 39 height 13
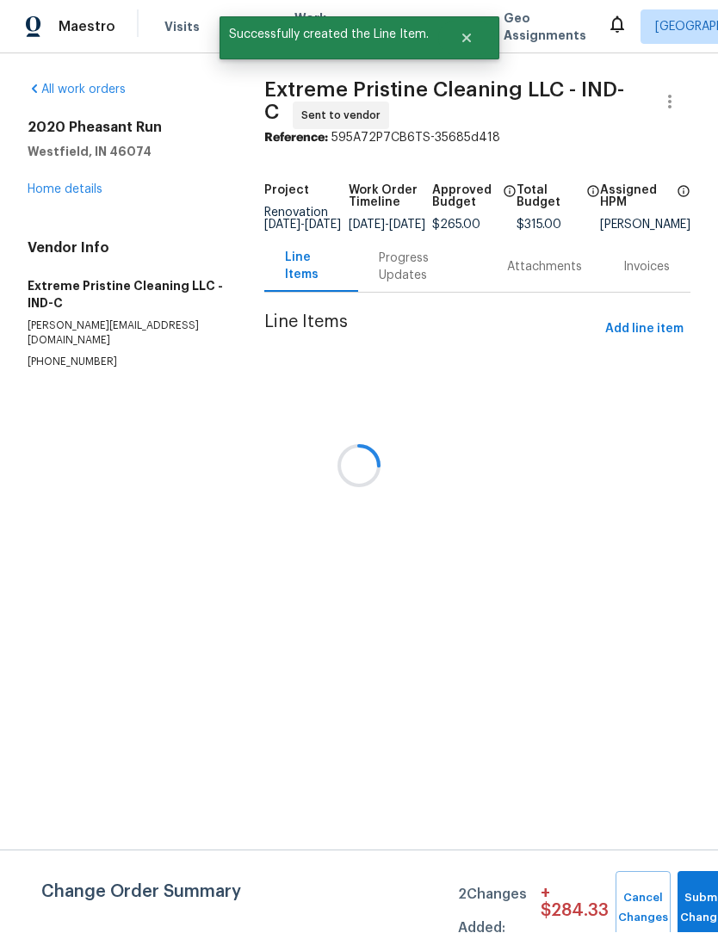
scroll to position [1, 0]
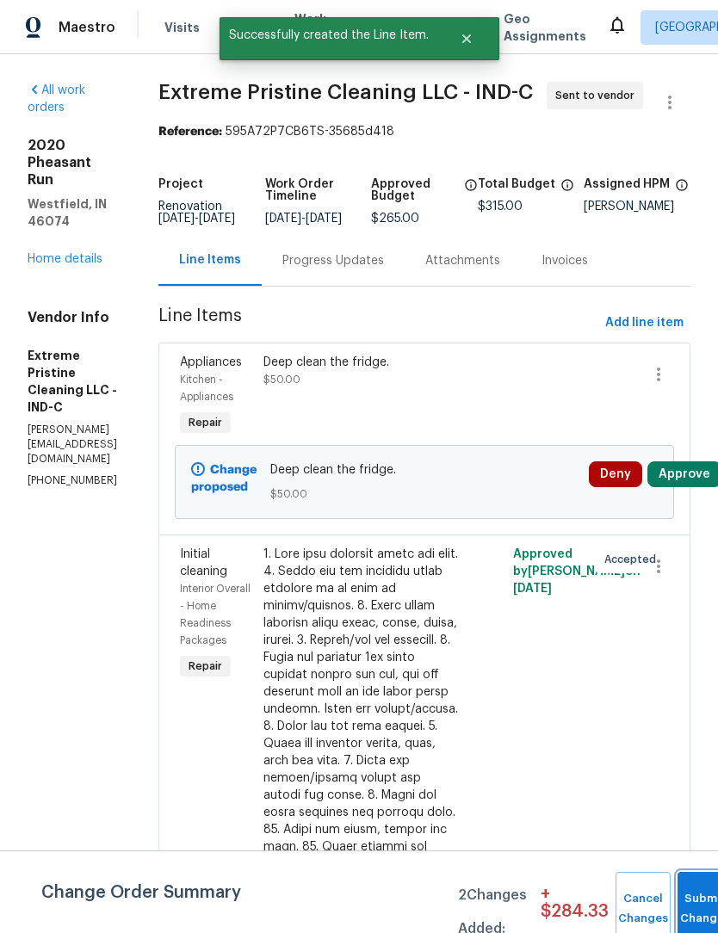
click at [697, 903] on button "Submit Changes" at bounding box center [704, 909] width 55 height 74
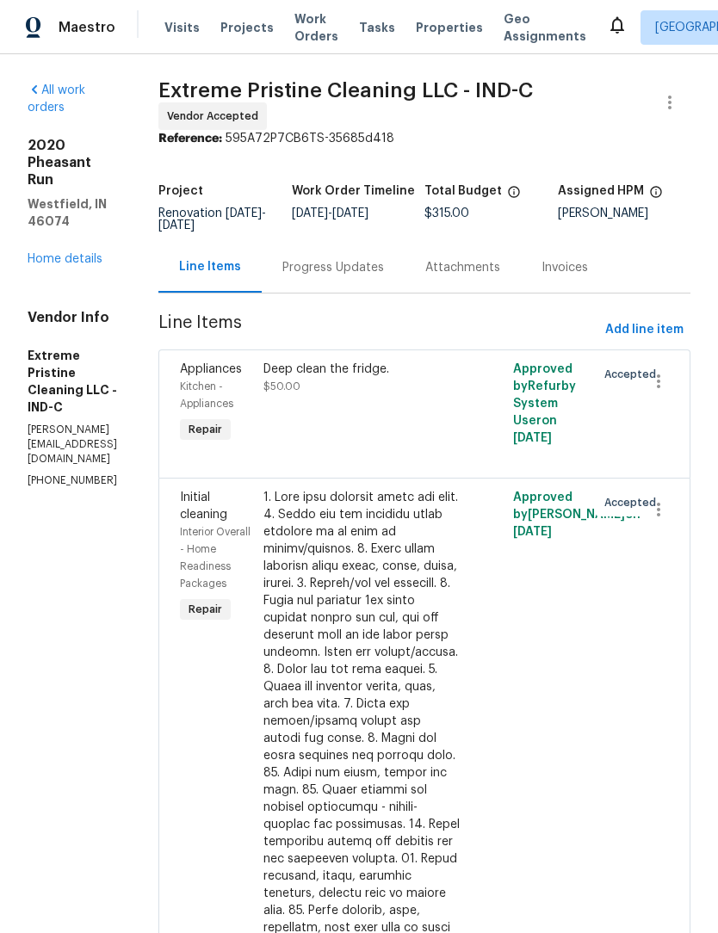
scroll to position [0, 0]
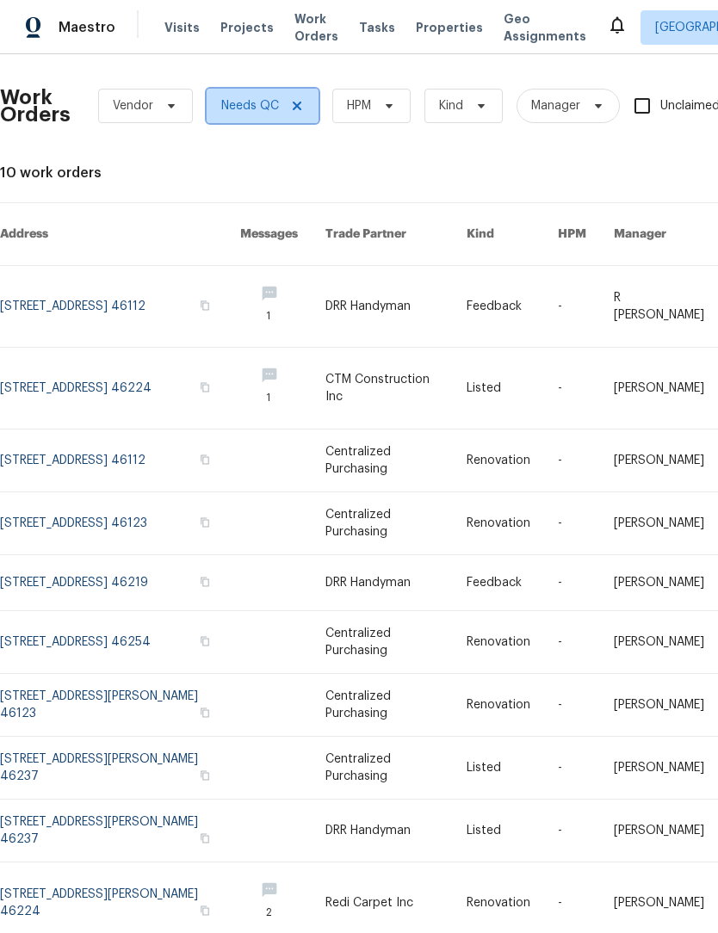
click at [297, 110] on icon at bounding box center [297, 106] width 14 height 14
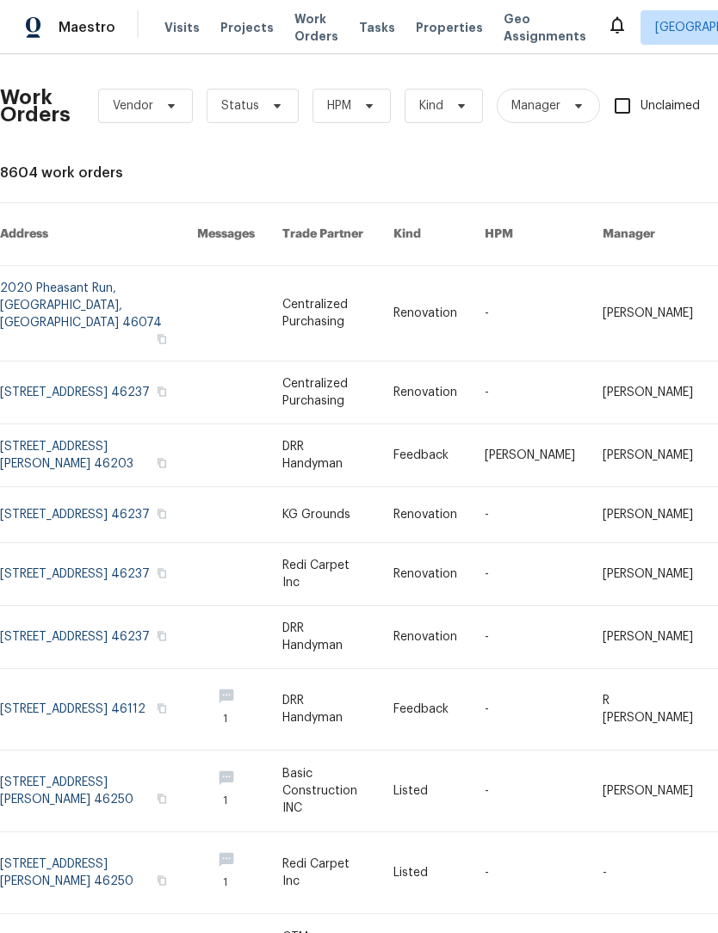
click at [177, 33] on span "Visits" at bounding box center [181, 27] width 35 height 17
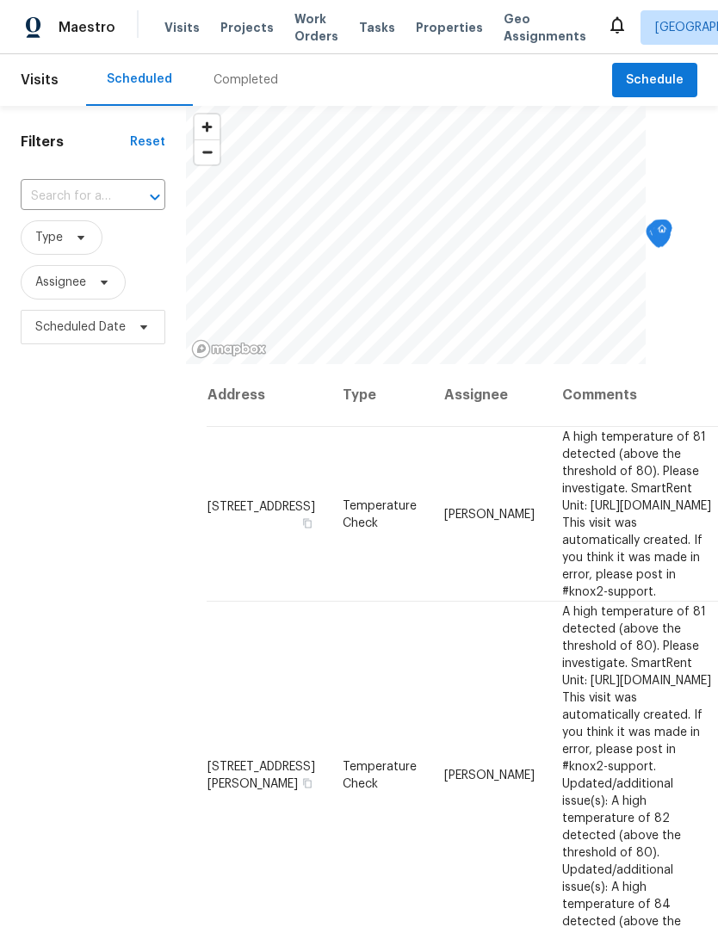
click at [253, 77] on div "Completed" at bounding box center [245, 79] width 65 height 17
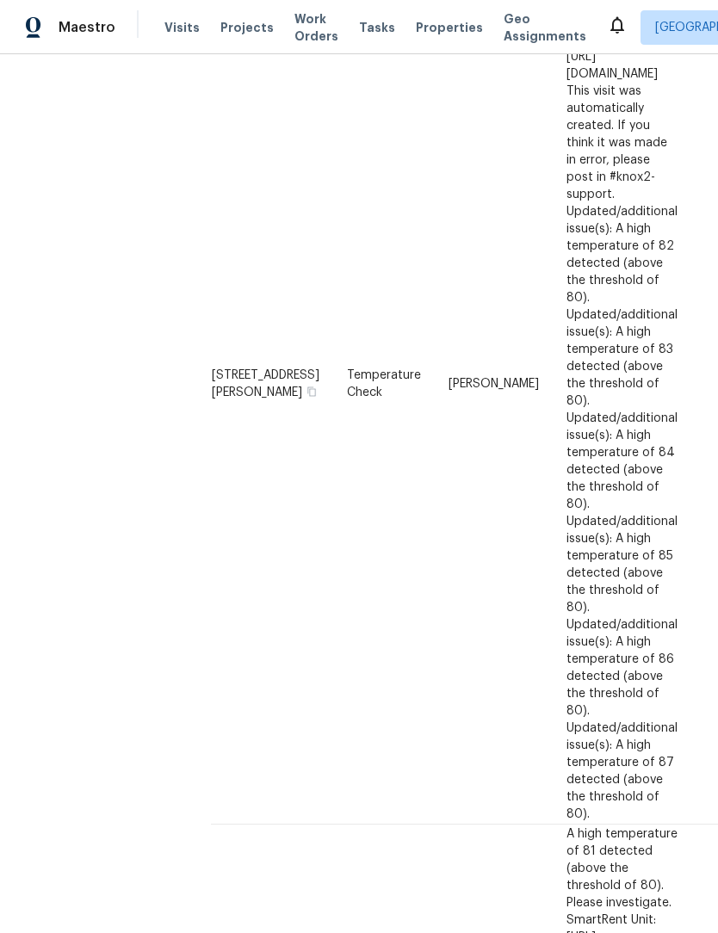
scroll to position [592, 0]
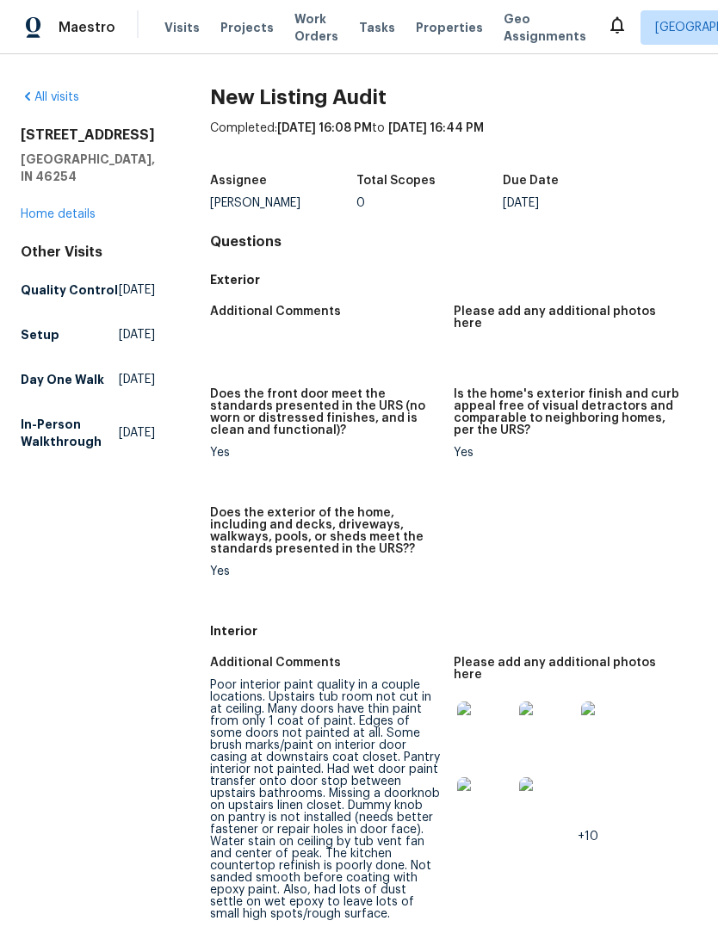
click at [483, 701] on img at bounding box center [484, 728] width 55 height 55
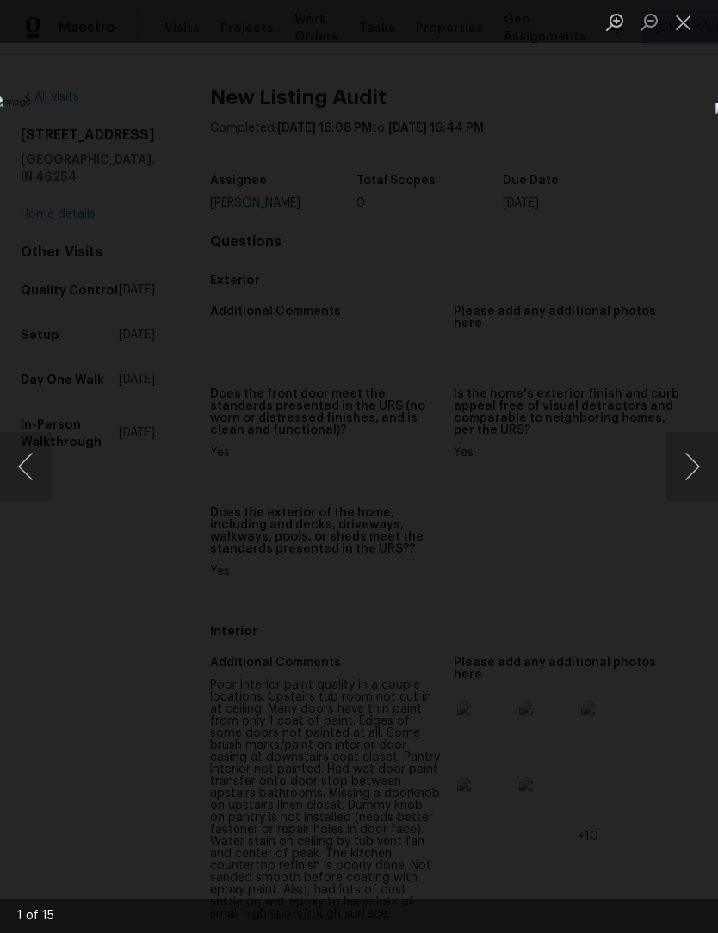
click at [126, 395] on img "Lightbox" at bounding box center [277, 467] width 570 height 742
click at [692, 476] on button "Next image" at bounding box center [692, 466] width 52 height 69
click at [690, 466] on button "Next image" at bounding box center [692, 466] width 52 height 69
click at [692, 460] on button "Next image" at bounding box center [692, 466] width 52 height 69
click at [689, 472] on button "Next image" at bounding box center [692, 466] width 52 height 69
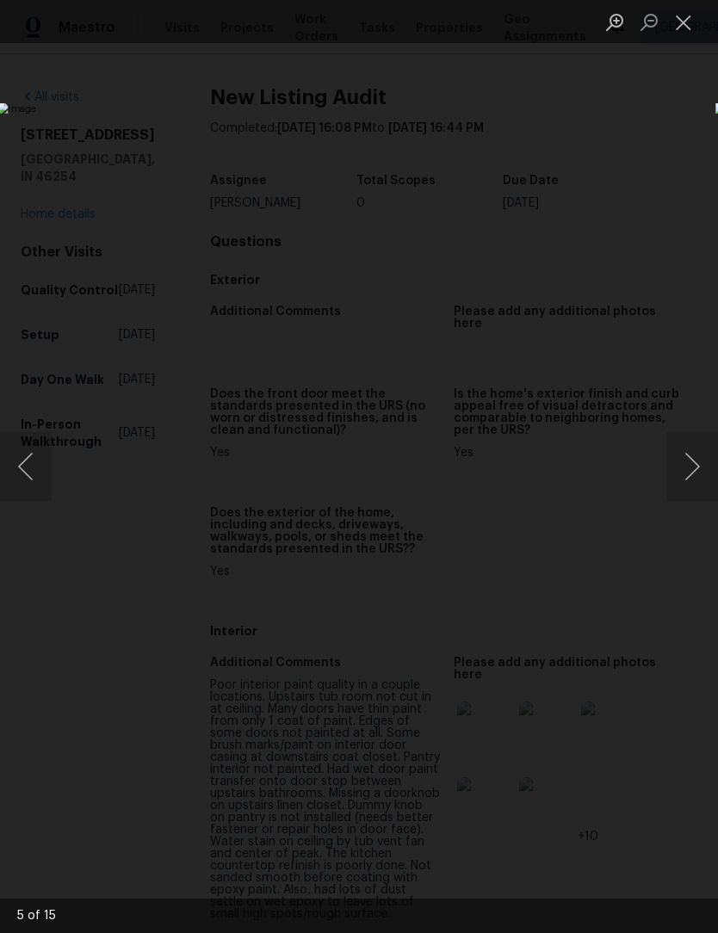
click at [693, 464] on button "Next image" at bounding box center [692, 466] width 52 height 69
click at [689, 458] on button "Next image" at bounding box center [692, 466] width 52 height 69
click at [691, 462] on button "Next image" at bounding box center [692, 466] width 52 height 69
click at [693, 462] on button "Next image" at bounding box center [692, 466] width 52 height 69
click at [694, 463] on button "Next image" at bounding box center [692, 466] width 52 height 69
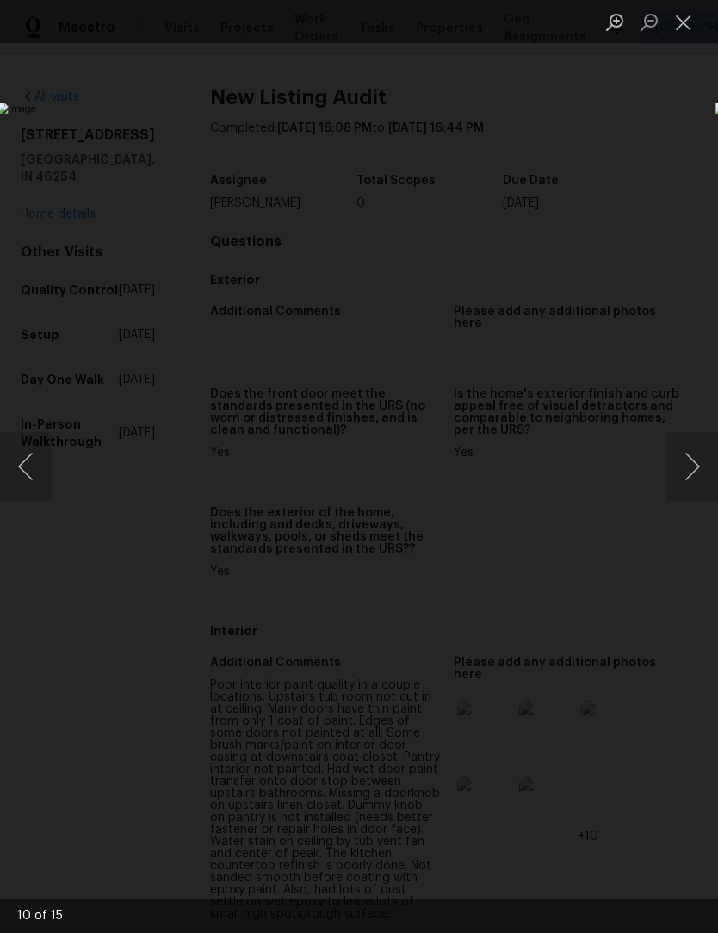
click at [688, 466] on button "Next image" at bounding box center [692, 466] width 52 height 69
click at [694, 469] on button "Next image" at bounding box center [692, 466] width 52 height 69
click at [690, 463] on button "Next image" at bounding box center [692, 466] width 52 height 69
click at [699, 465] on button "Next image" at bounding box center [692, 466] width 52 height 69
click at [689, 469] on button "Next image" at bounding box center [692, 466] width 52 height 69
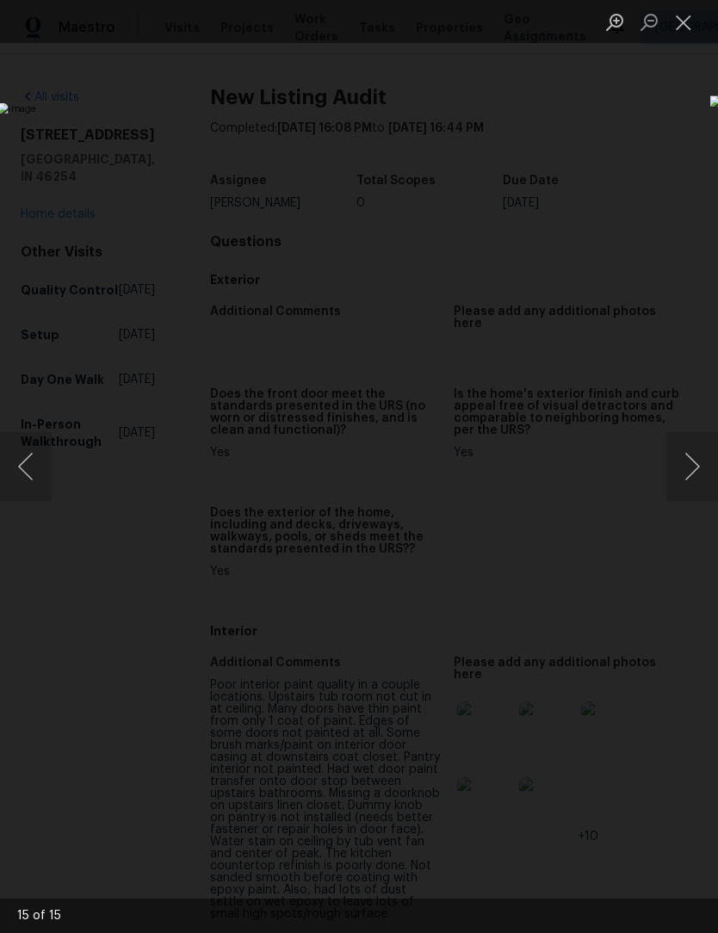
click at [694, 468] on button "Next image" at bounding box center [692, 466] width 52 height 69
click at [678, 26] on button "Close lightbox" at bounding box center [683, 22] width 34 height 30
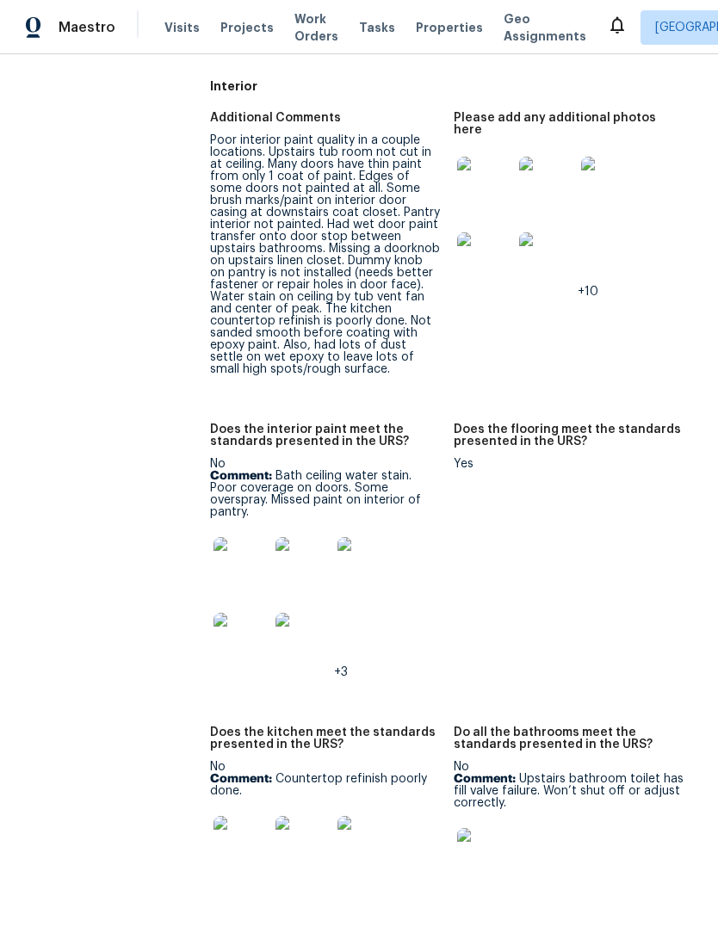
scroll to position [552, 0]
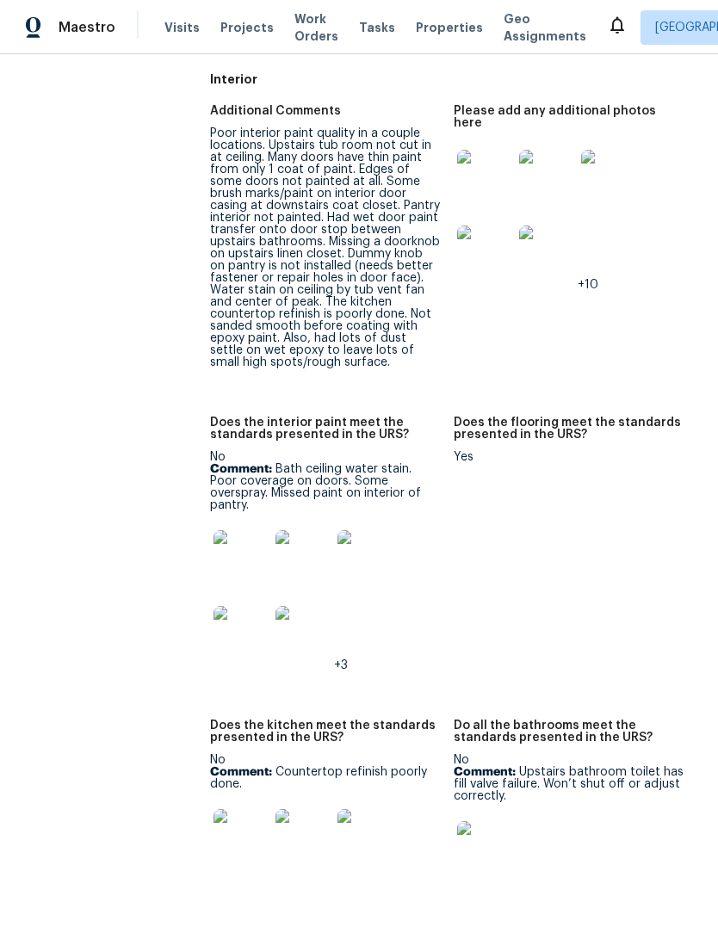
click at [227, 542] on img at bounding box center [240, 557] width 55 height 55
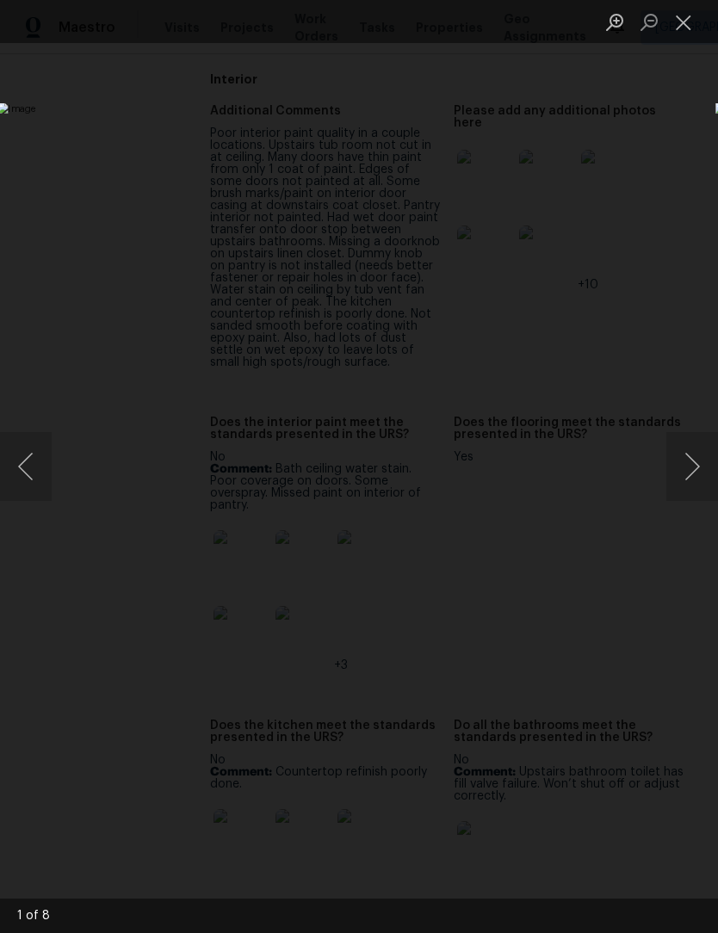
click at [696, 462] on button "Next image" at bounding box center [692, 466] width 52 height 69
click at [691, 466] on button "Next image" at bounding box center [692, 466] width 52 height 69
click at [695, 459] on button "Next image" at bounding box center [692, 466] width 52 height 69
click at [689, 466] on button "Next image" at bounding box center [692, 466] width 52 height 69
click at [694, 473] on button "Next image" at bounding box center [692, 466] width 52 height 69
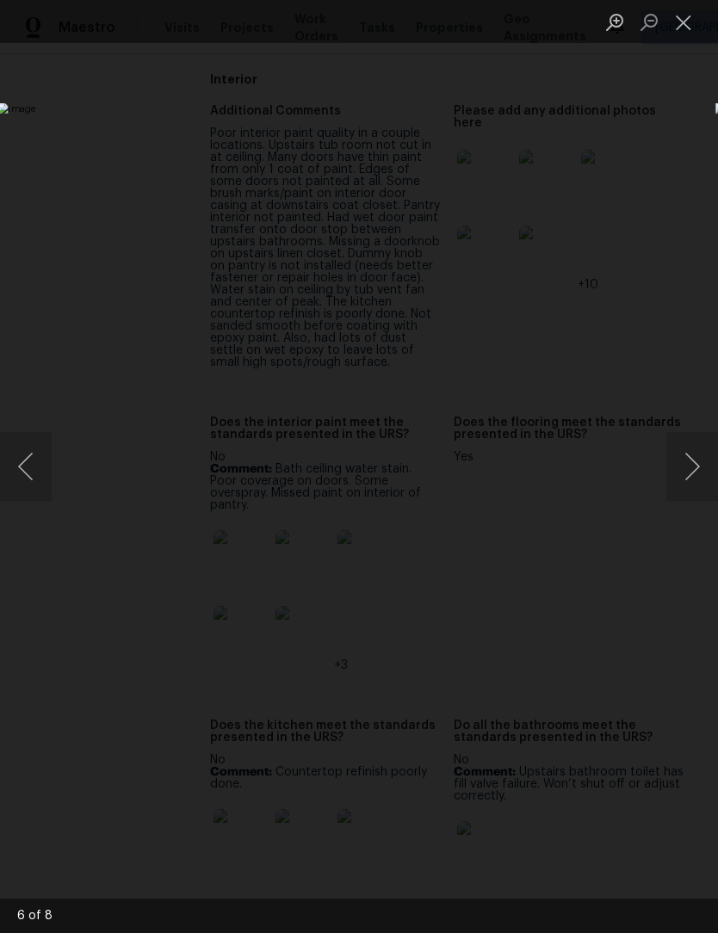
click at [694, 473] on button "Next image" at bounding box center [692, 466] width 52 height 69
click at [694, 469] on button "Next image" at bounding box center [692, 466] width 52 height 69
click at [687, 28] on button "Close lightbox" at bounding box center [683, 22] width 34 height 30
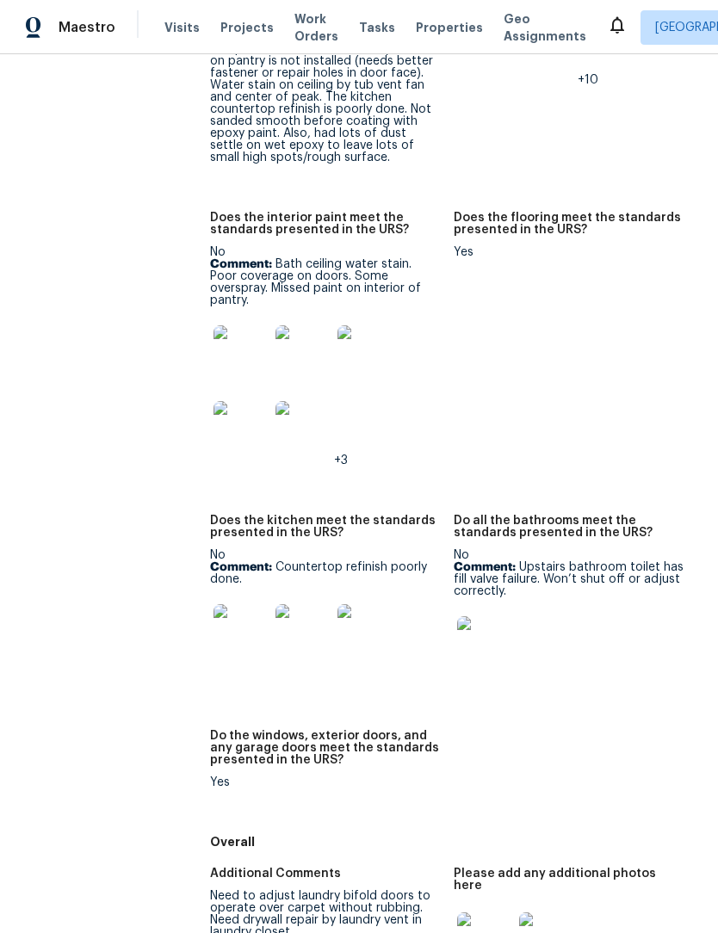
scroll to position [757, 0]
click at [489, 621] on img at bounding box center [484, 642] width 55 height 55
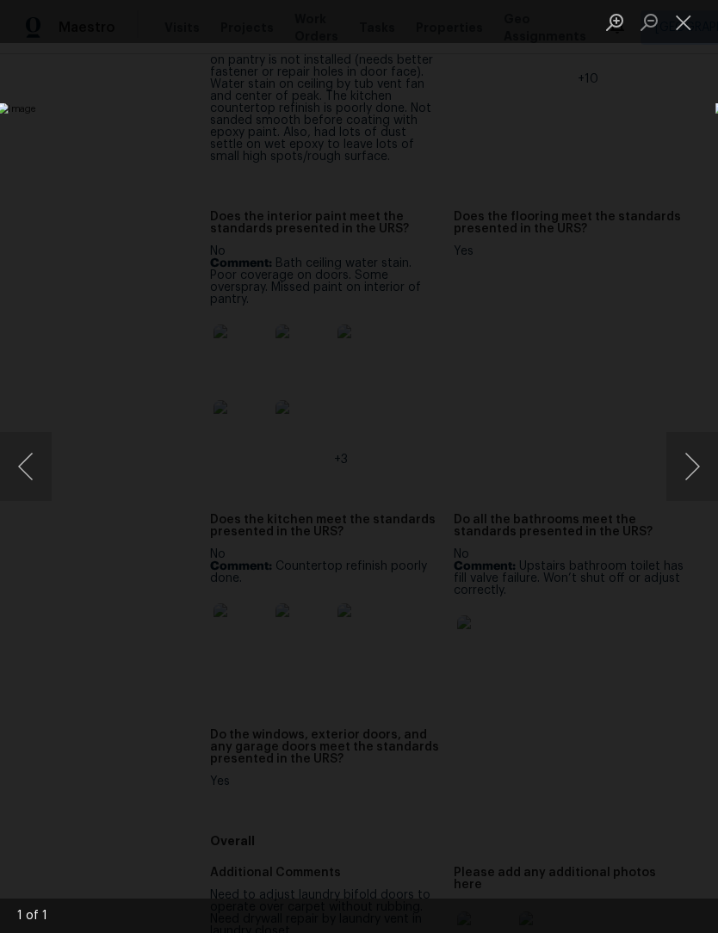
click at [692, 18] on button "Close lightbox" at bounding box center [683, 22] width 34 height 30
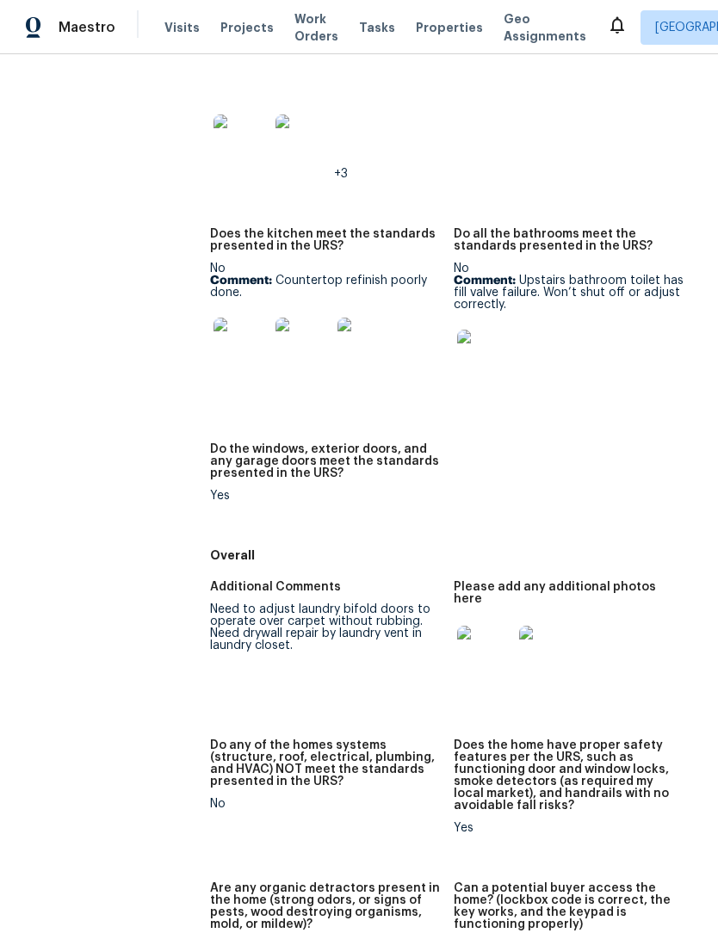
scroll to position [1052, 0]
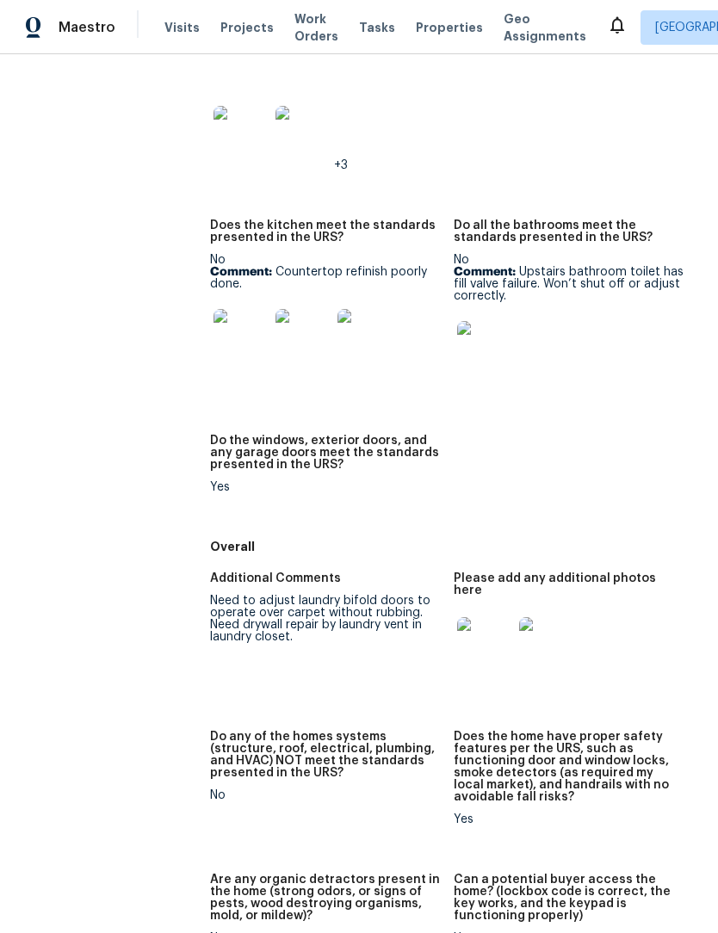
click at [485, 617] on img at bounding box center [484, 644] width 55 height 55
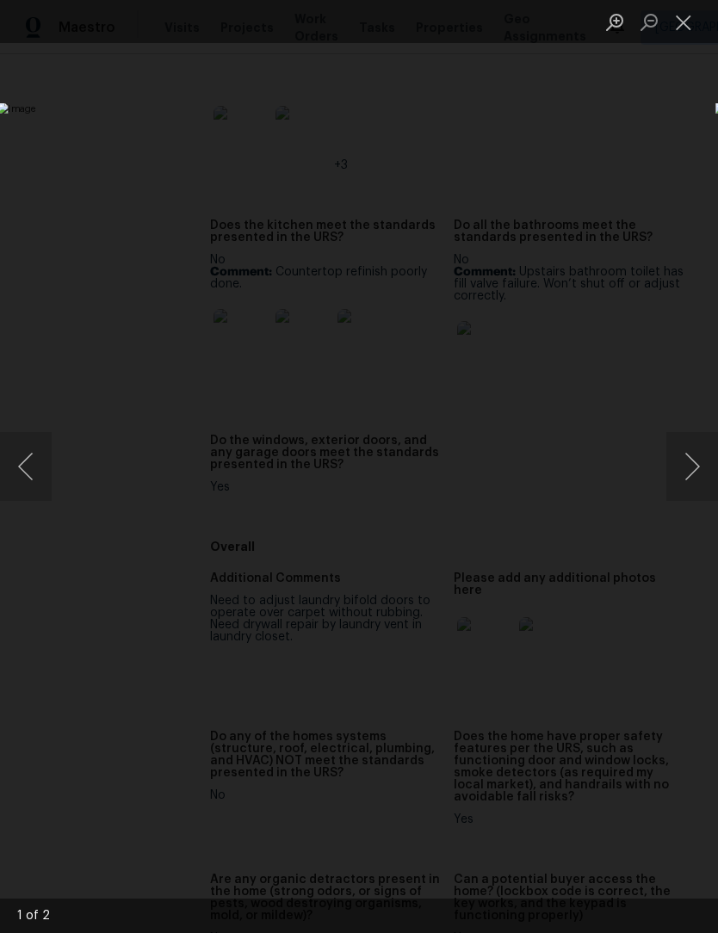
click at [699, 472] on button "Next image" at bounding box center [692, 466] width 52 height 69
click at [686, 28] on button "Close lightbox" at bounding box center [683, 22] width 34 height 30
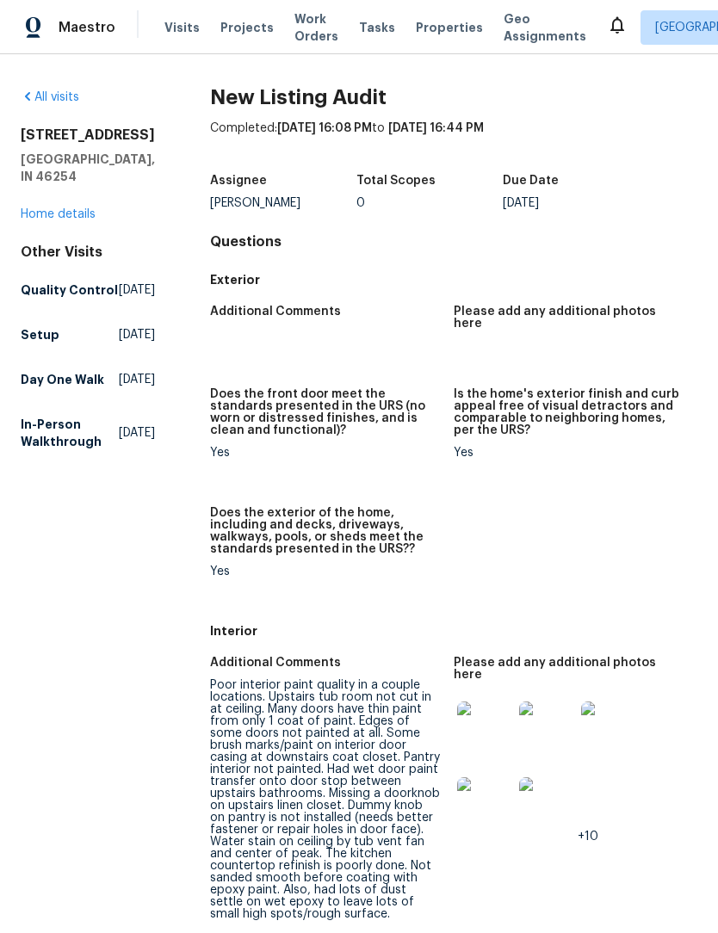
scroll to position [0, 0]
